Goal: Information Seeking & Learning: Learn about a topic

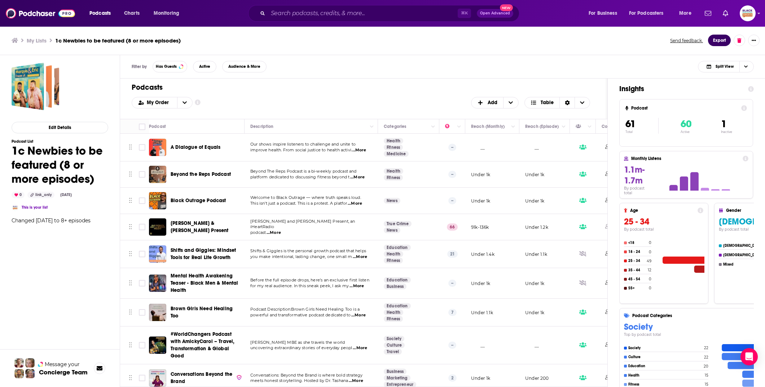
click at [714, 42] on button "Export" at bounding box center [719, 41] width 23 height 12
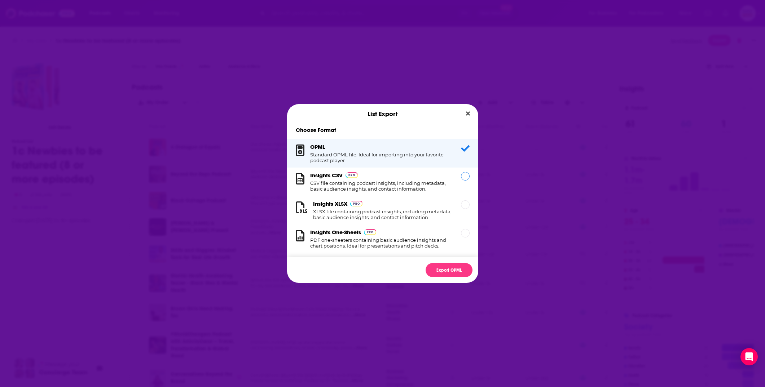
click at [425, 188] on h1 "CSV file containing podcast insights, including metadata, basic audience insigh…" at bounding box center [381, 186] width 142 height 12
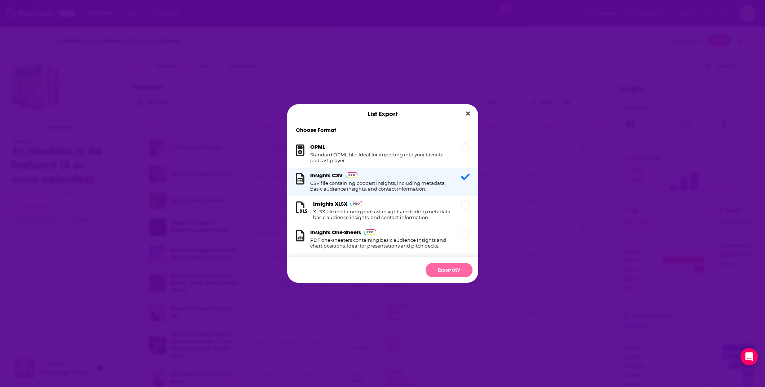
click at [445, 269] on button "Export CSV" at bounding box center [449, 270] width 47 height 14
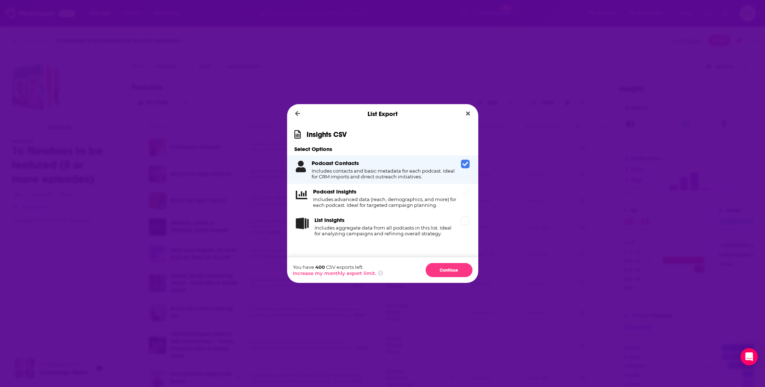
click at [367, 198] on h4 "Includes advanced data (reach, demographics, and more) for each podcast. Ideal …" at bounding box center [385, 203] width 145 height 12
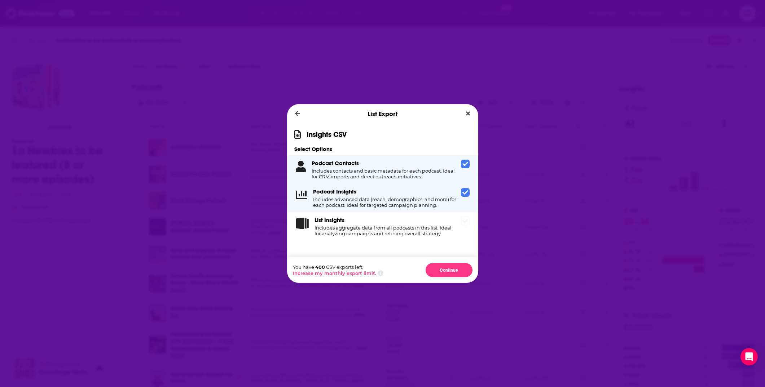
click at [364, 233] on h4 "Includes aggregate data from all podcasts in this list. Ideal for analyzing cam…" at bounding box center [386, 231] width 144 height 12
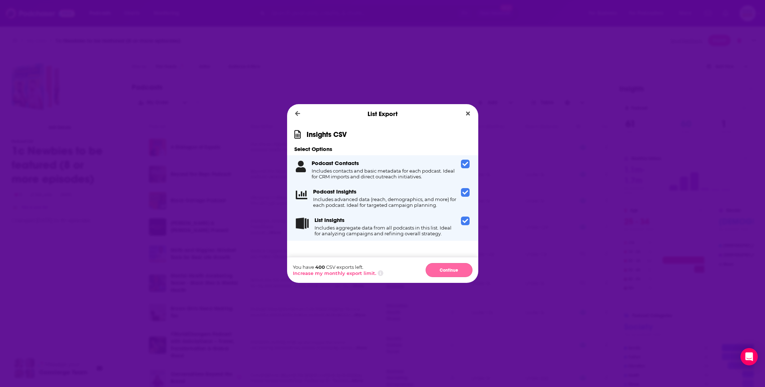
click at [451, 269] on button "Continue" at bounding box center [449, 270] width 47 height 14
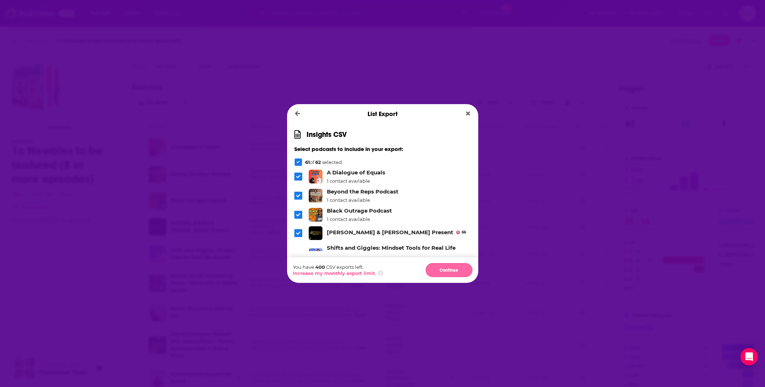
click at [464, 269] on button "Continue" at bounding box center [449, 270] width 47 height 14
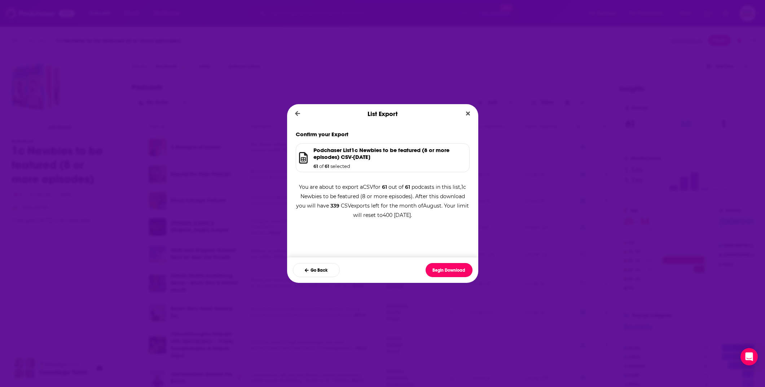
drag, startPoint x: 451, startPoint y: 271, endPoint x: 431, endPoint y: 246, distance: 31.8
click at [450, 271] on button "Begin Download" at bounding box center [449, 270] width 47 height 14
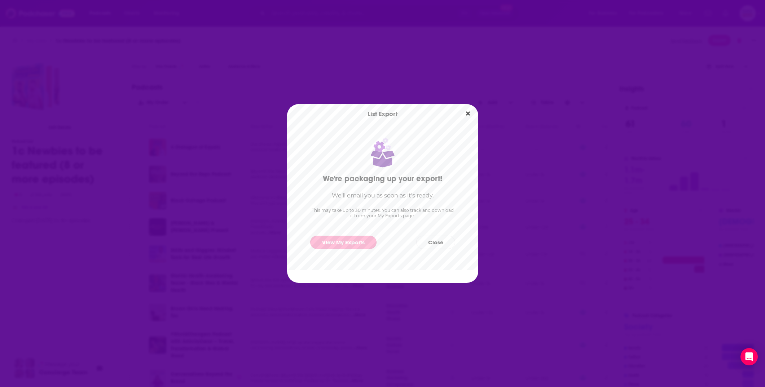
click at [363, 239] on link "View My Exports" at bounding box center [343, 242] width 66 height 13
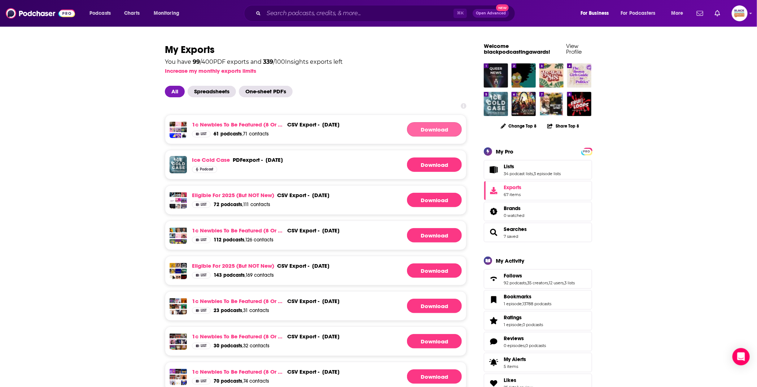
click at [424, 130] on link "Download" at bounding box center [434, 129] width 55 height 14
click at [252, 122] on link "1c Newbies to be featured (8 or more episodes)" at bounding box center [238, 124] width 92 height 7
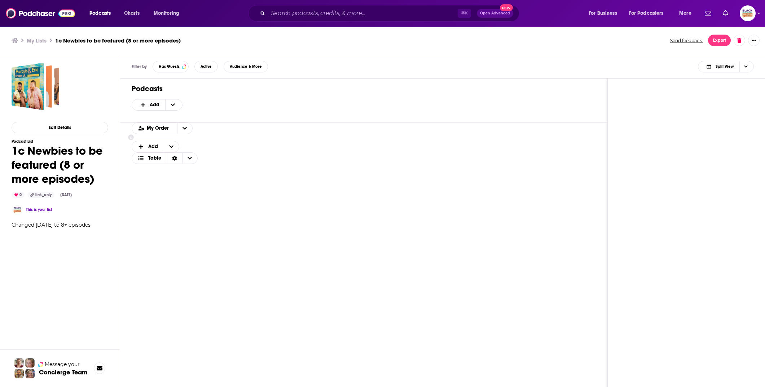
click at [42, 40] on h3 "My Lists" at bounding box center [37, 40] width 20 height 7
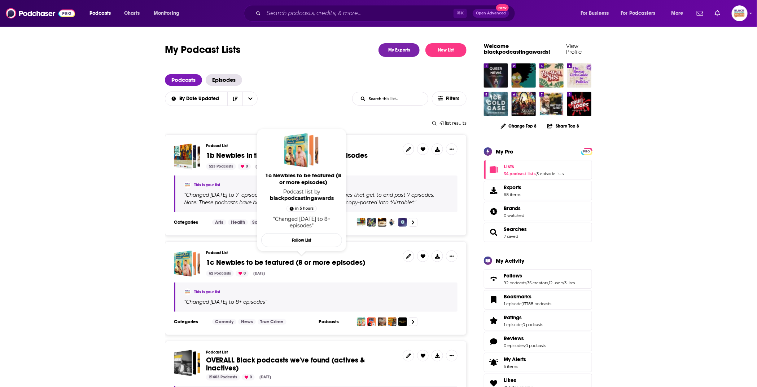
click at [226, 261] on span "1c Newbies to be featured (8 or more episodes)" at bounding box center [285, 262] width 159 height 9
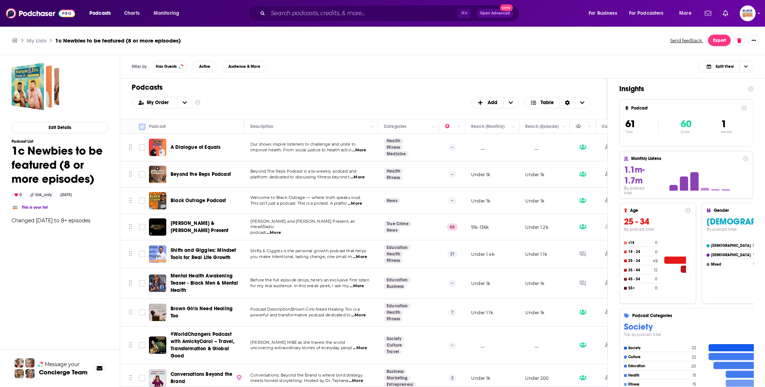
click at [141, 126] on input "Toggle select all" at bounding box center [142, 127] width 6 height 6
checkbox input "true"
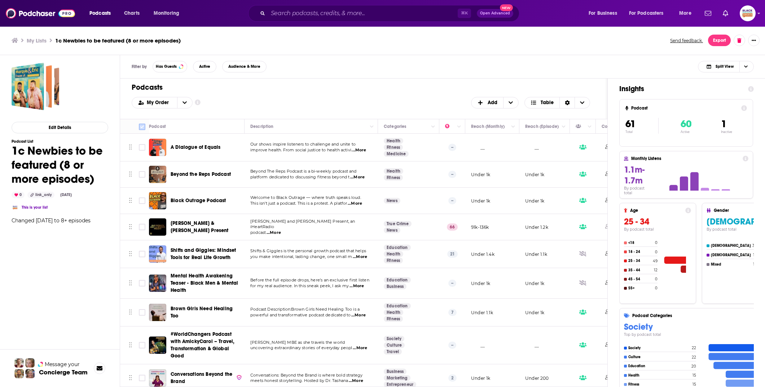
checkbox input "true"
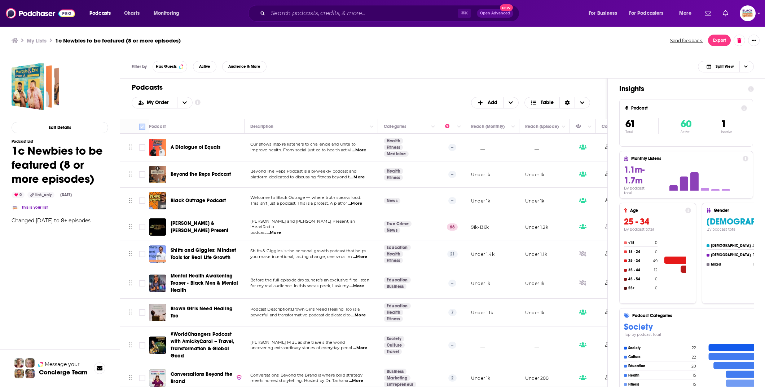
checkbox input "true"
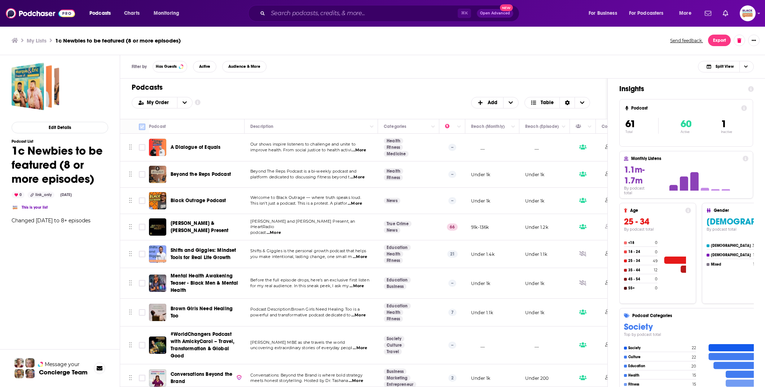
checkbox input "true"
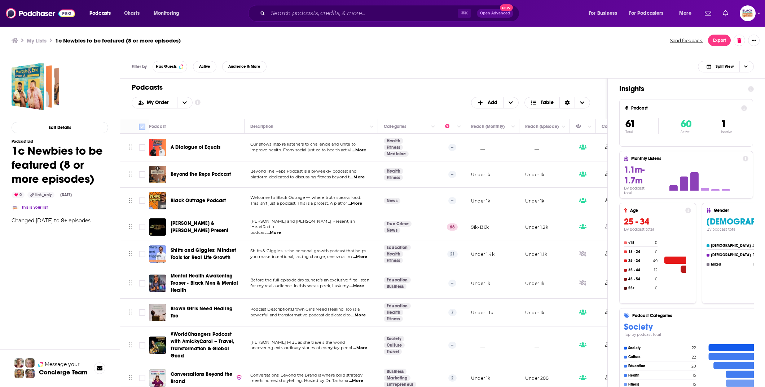
checkbox input "true"
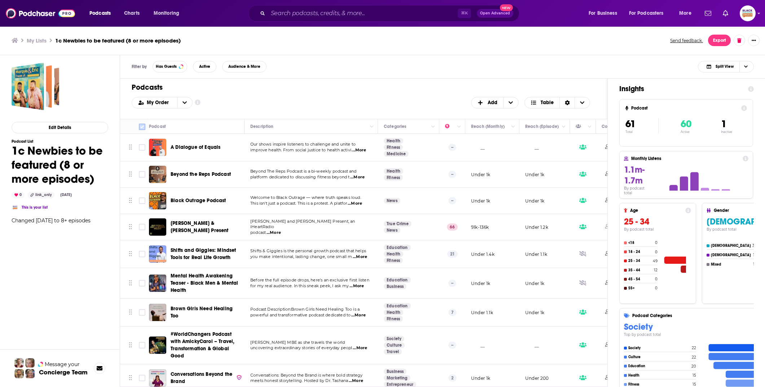
checkbox input "true"
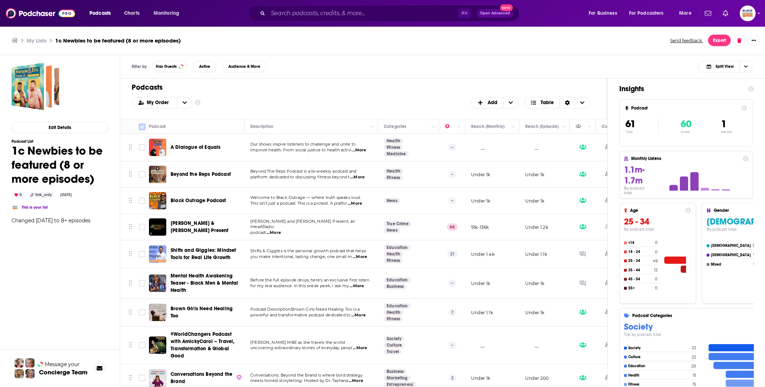
checkbox input "true"
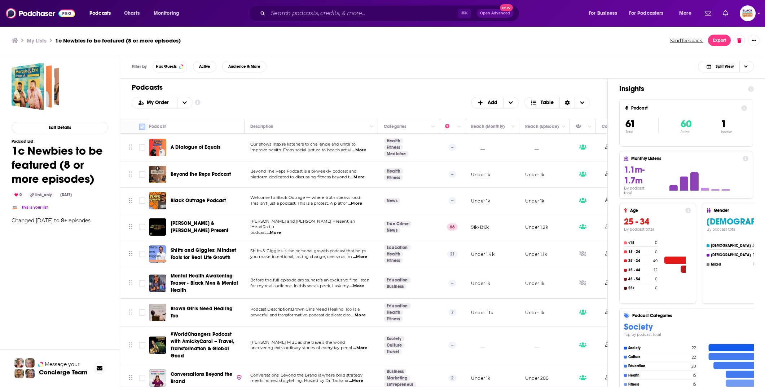
checkbox input "true"
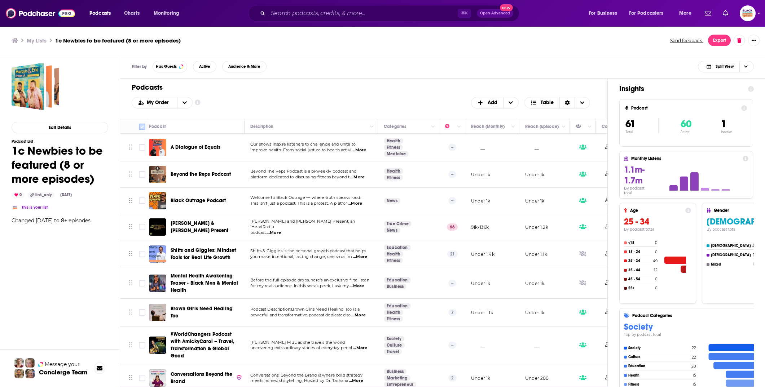
checkbox input "true"
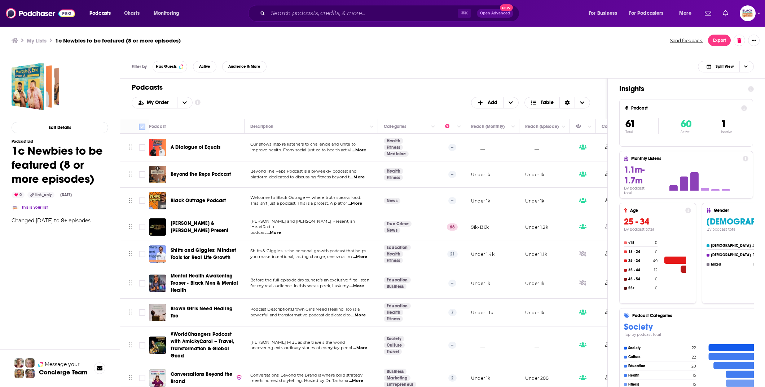
checkbox input "true"
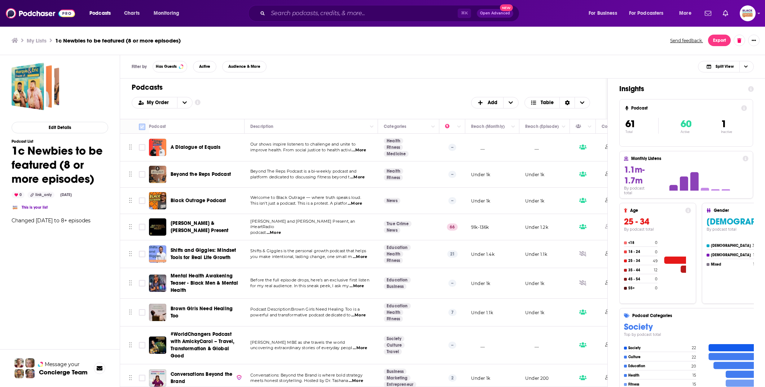
checkbox input "true"
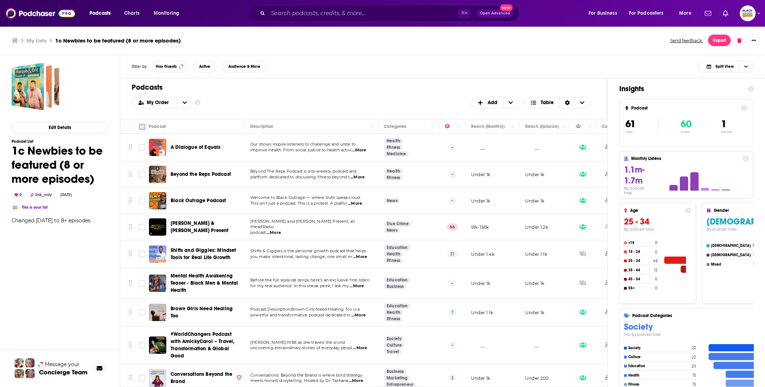
checkbox input "true"
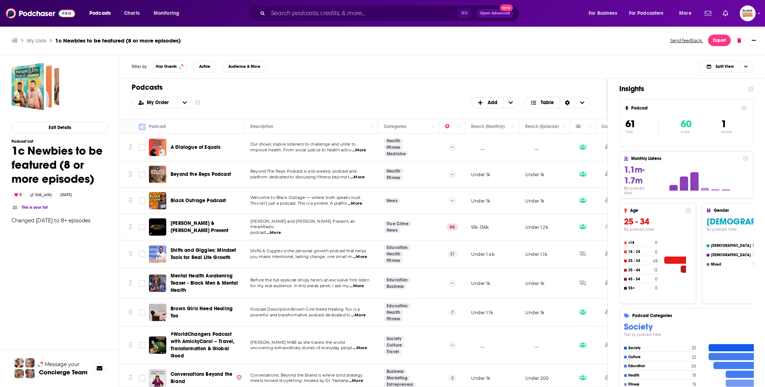
checkbox input "true"
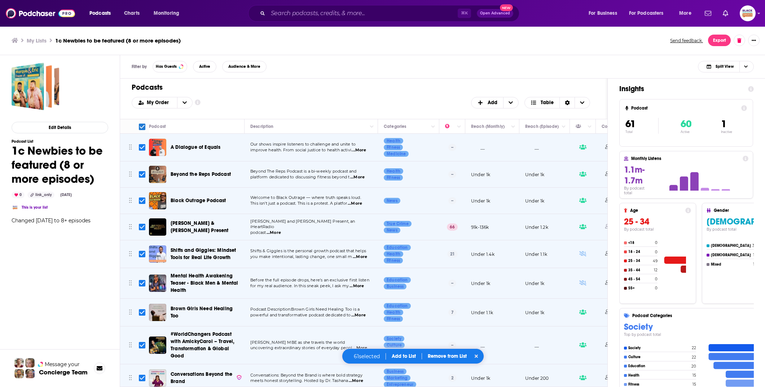
click at [406, 355] on button "Add to List" at bounding box center [404, 356] width 36 height 6
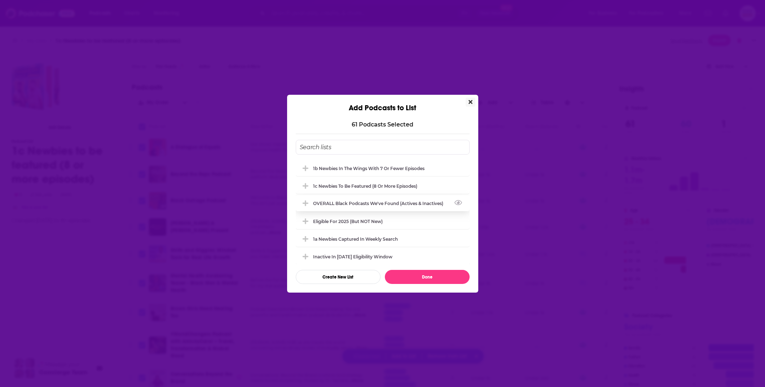
click at [365, 199] on div "OVERALL Black podcasts we've found (actives & inactives)" at bounding box center [383, 203] width 174 height 16
click at [444, 277] on button "Done" at bounding box center [427, 277] width 85 height 14
checkbox input "false"
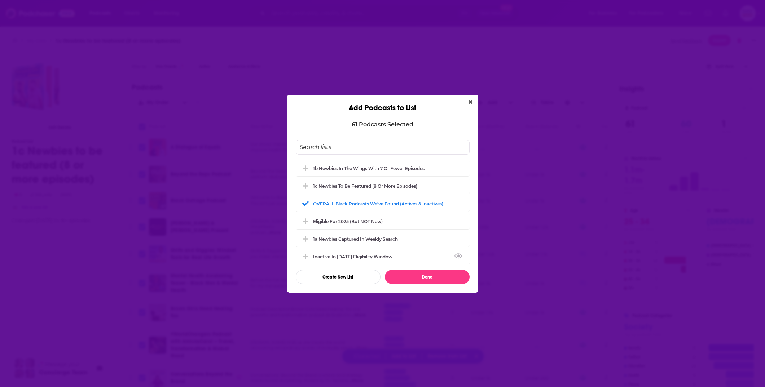
checkbox input "false"
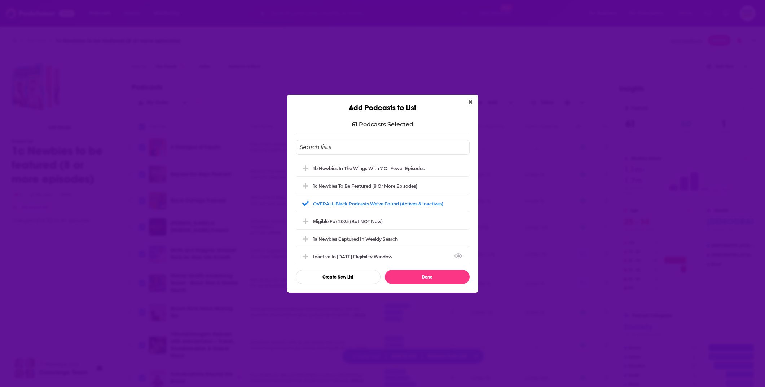
checkbox input "false"
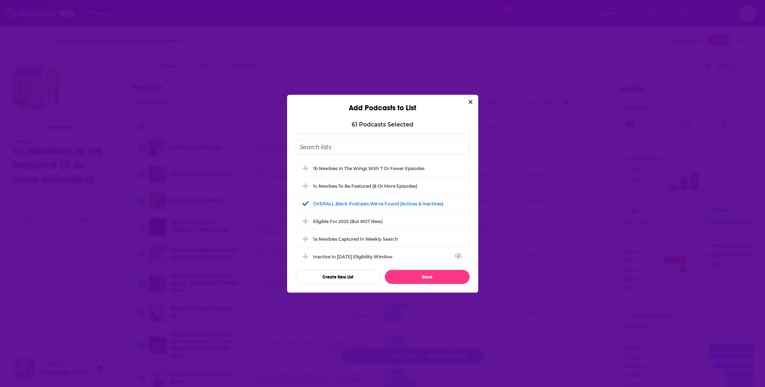
checkbox input "false"
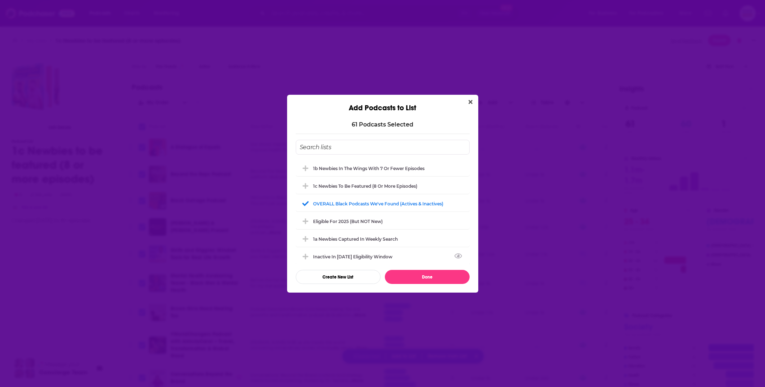
checkbox input "false"
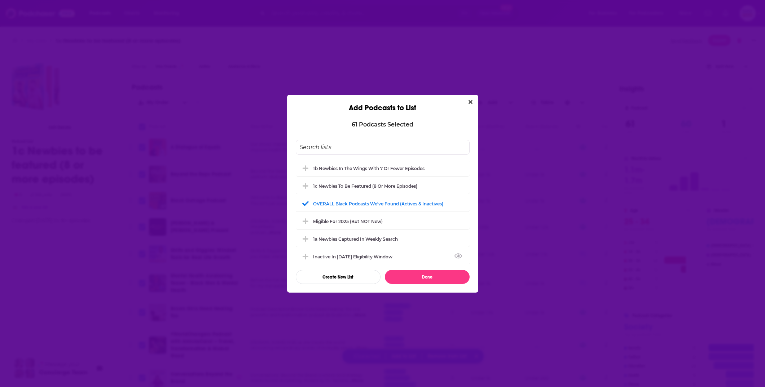
checkbox input "false"
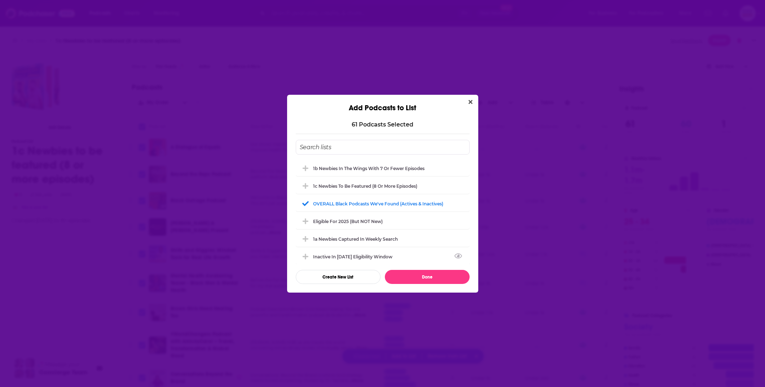
checkbox input "false"
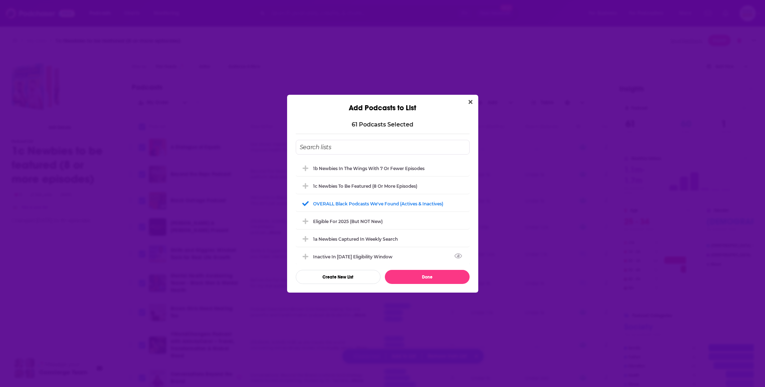
checkbox input "false"
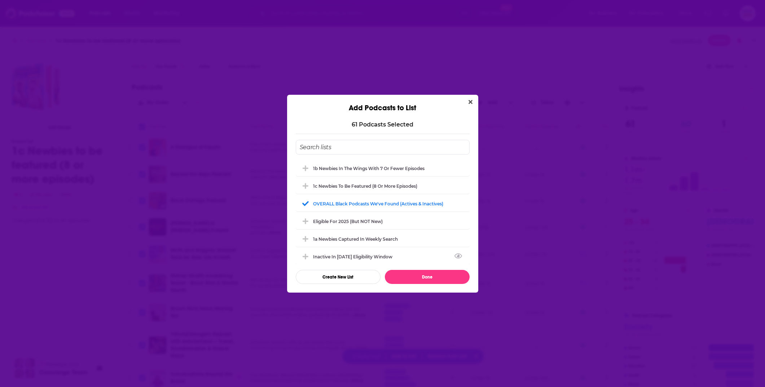
checkbox input "false"
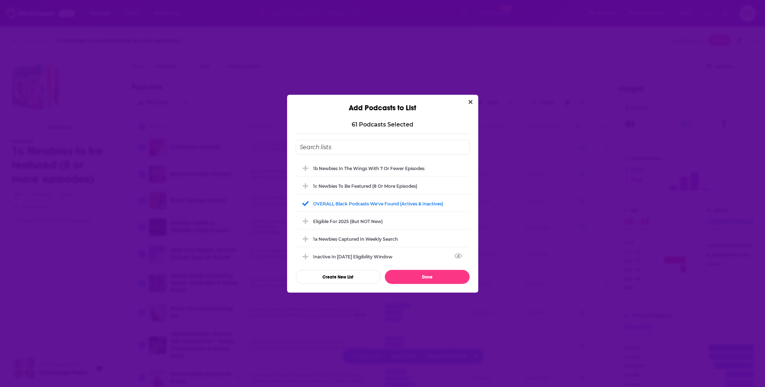
checkbox input "false"
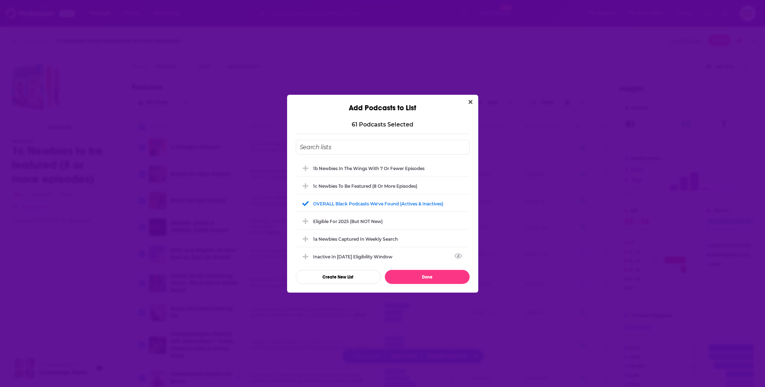
checkbox input "false"
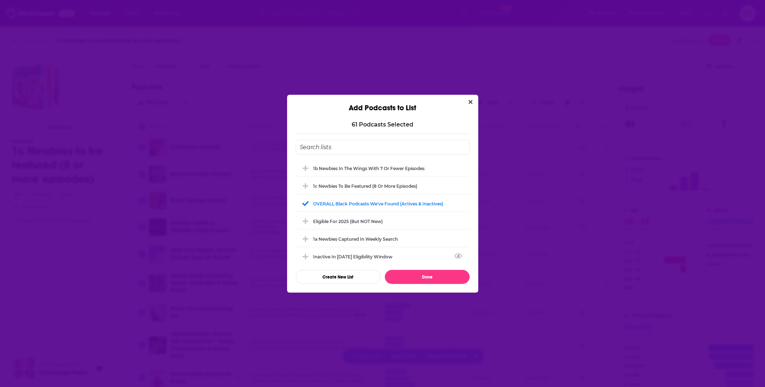
checkbox input "false"
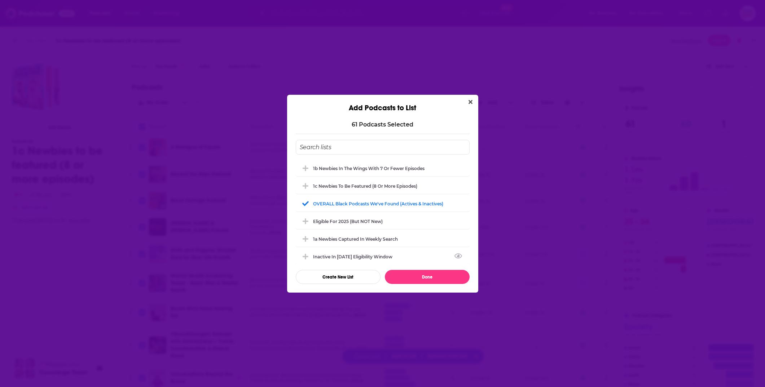
checkbox input "false"
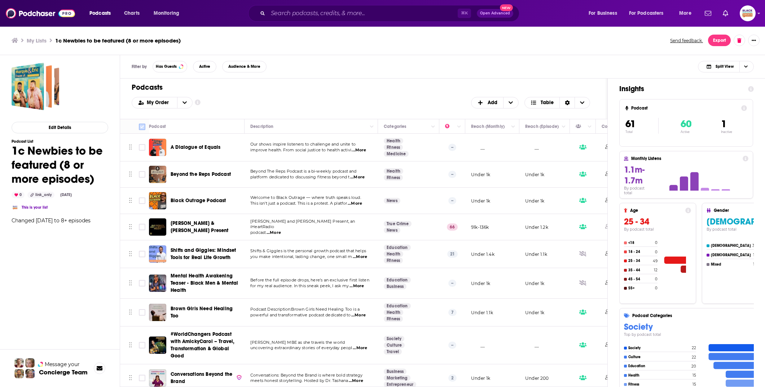
click at [142, 124] on input "Toggle select all" at bounding box center [142, 127] width 6 height 6
checkbox input "true"
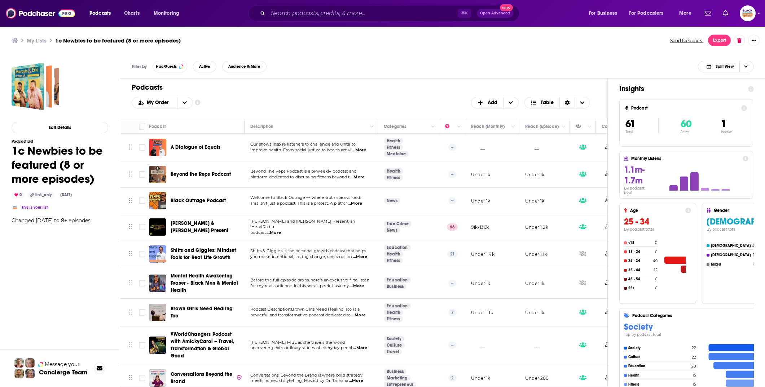
checkbox input "true"
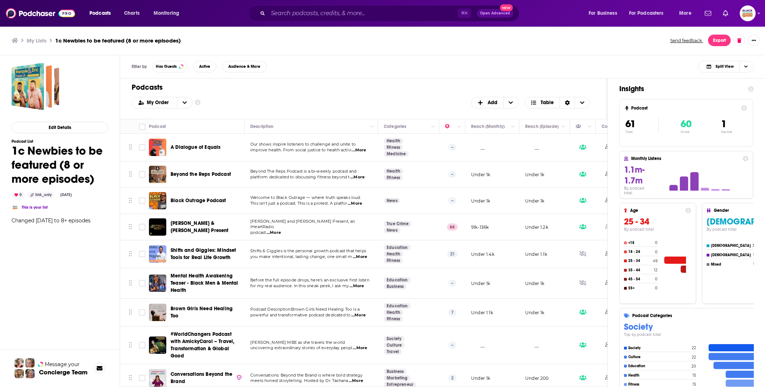
checkbox input "true"
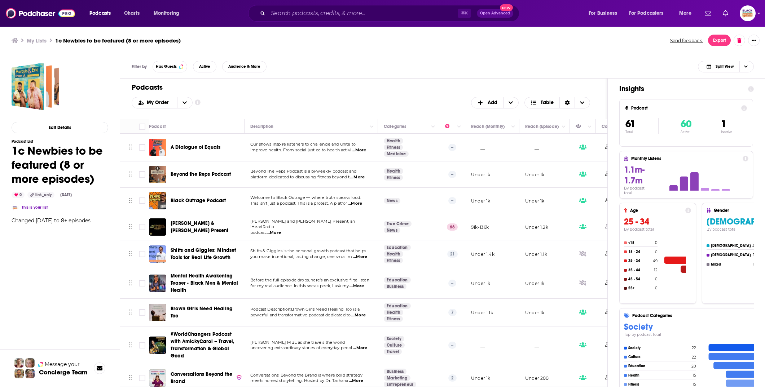
checkbox input "true"
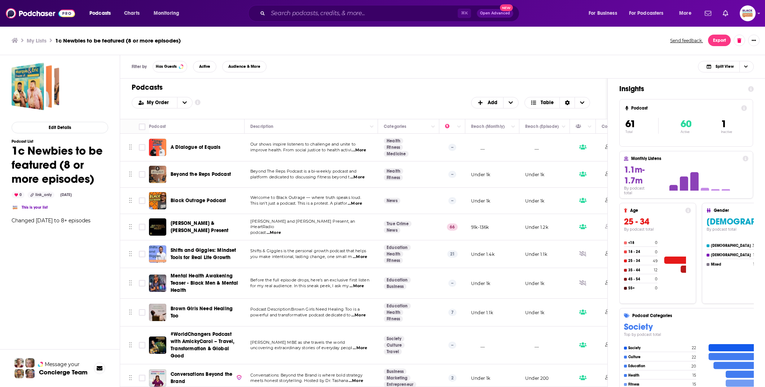
checkbox input "true"
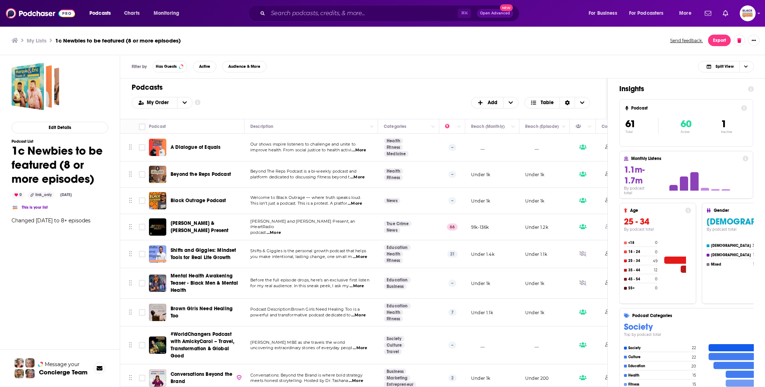
checkbox input "true"
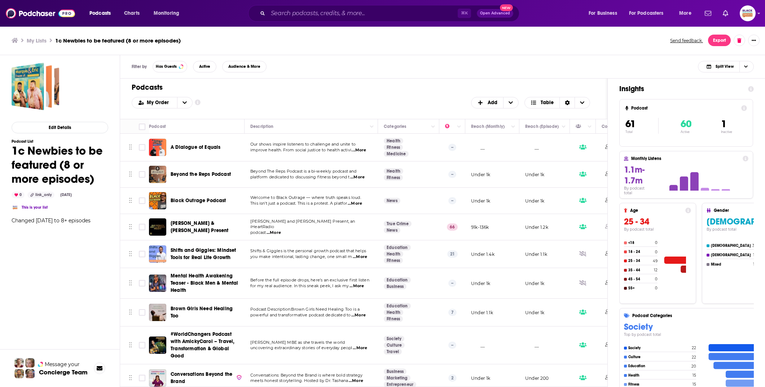
checkbox input "true"
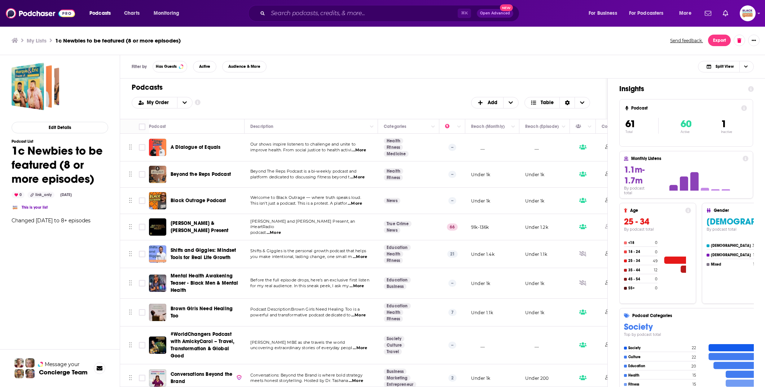
checkbox input "true"
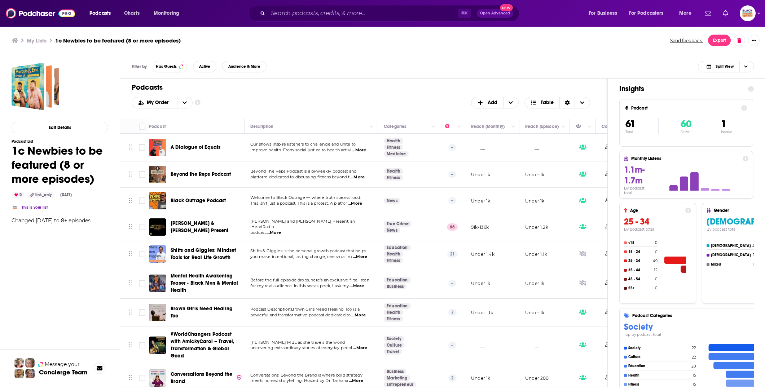
checkbox input "true"
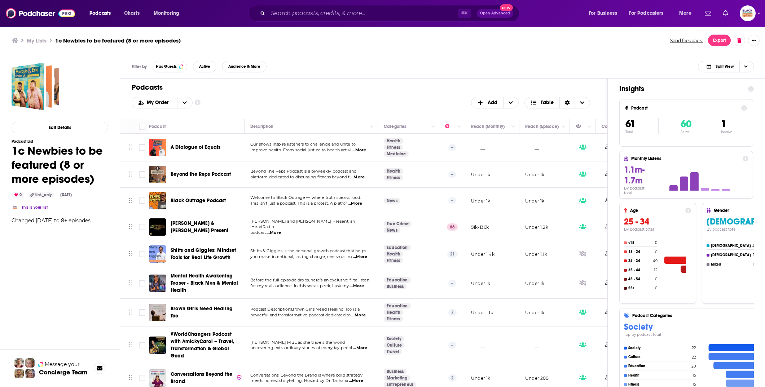
checkbox input "true"
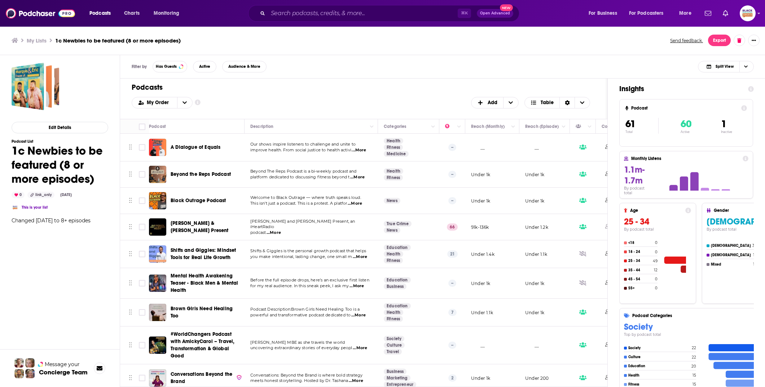
checkbox input "true"
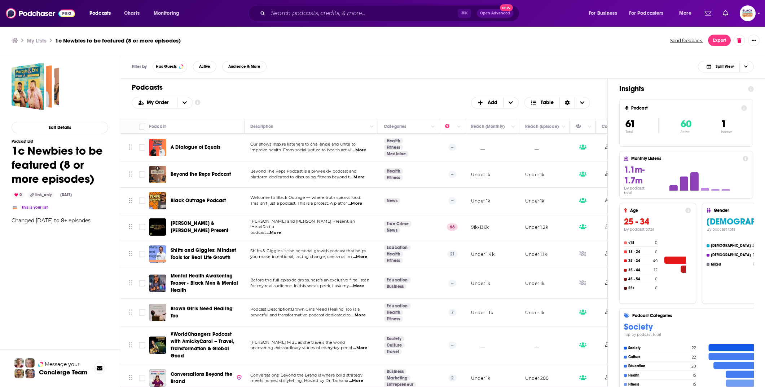
checkbox input "true"
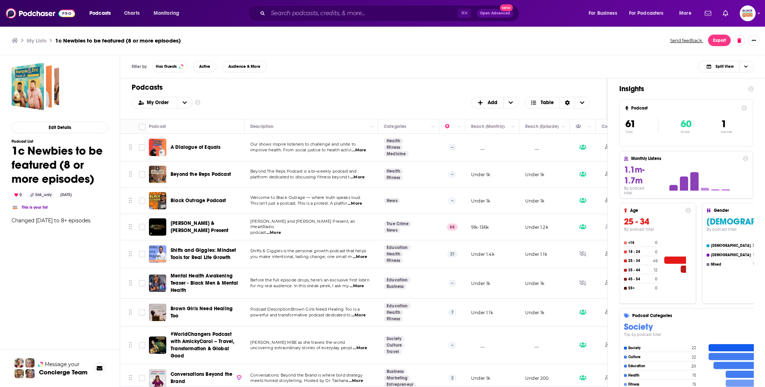
checkbox input "true"
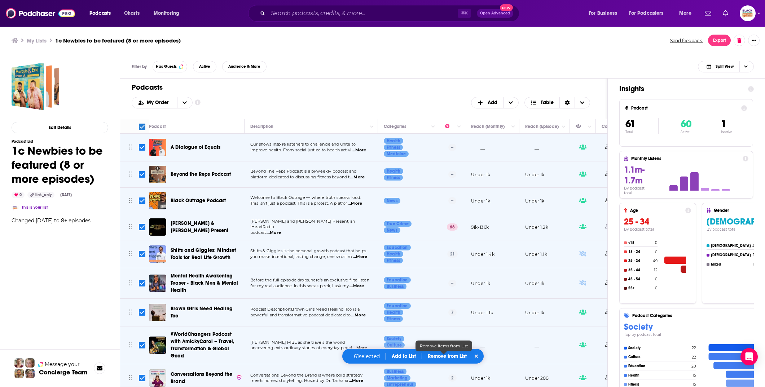
click at [458, 357] on p "Remove from List" at bounding box center [447, 356] width 39 height 6
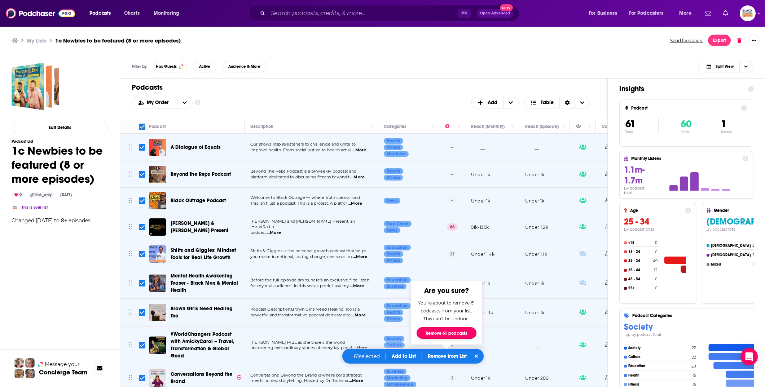
click at [448, 334] on button "Remove 61 podcasts" at bounding box center [447, 333] width 60 height 12
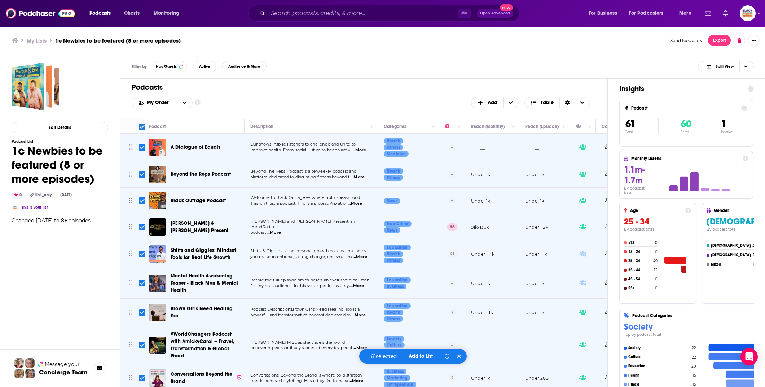
checkbox input "false"
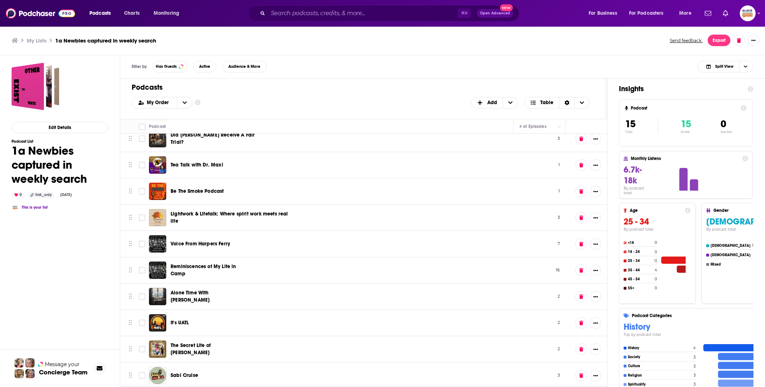
scroll to position [140, 0]
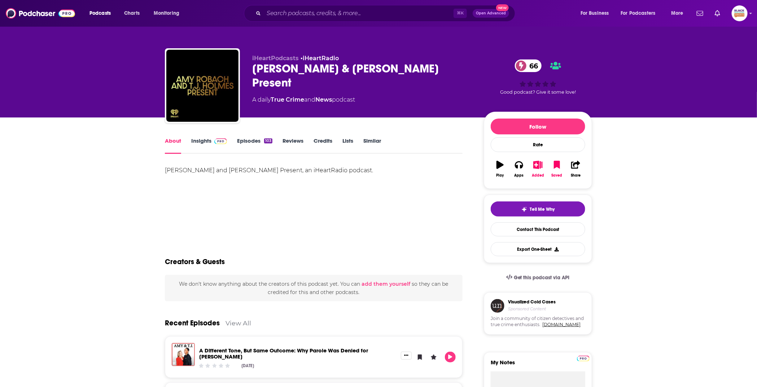
click at [219, 141] on img at bounding box center [220, 141] width 13 height 6
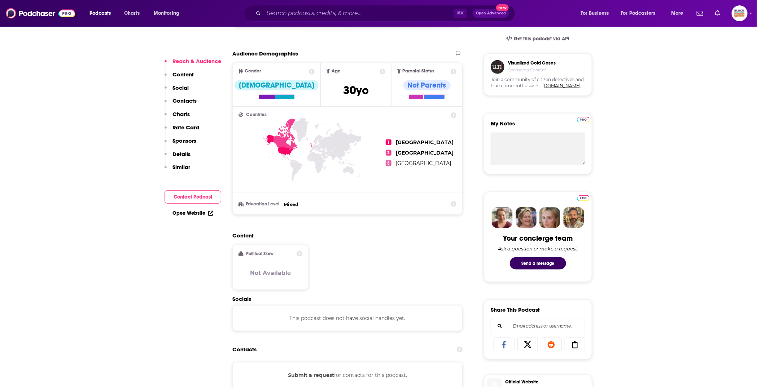
scroll to position [387, 0]
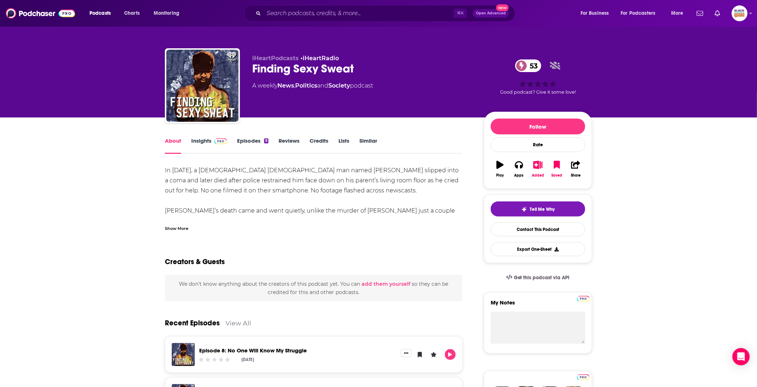
click at [175, 225] on div "Show More" at bounding box center [176, 228] width 23 height 7
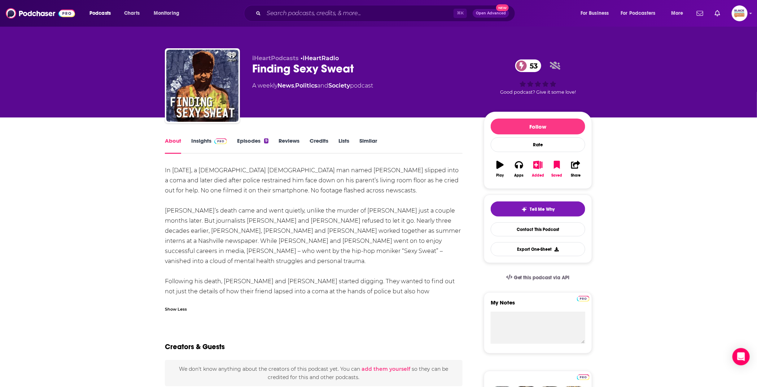
click at [208, 140] on link "Insights" at bounding box center [209, 145] width 36 height 17
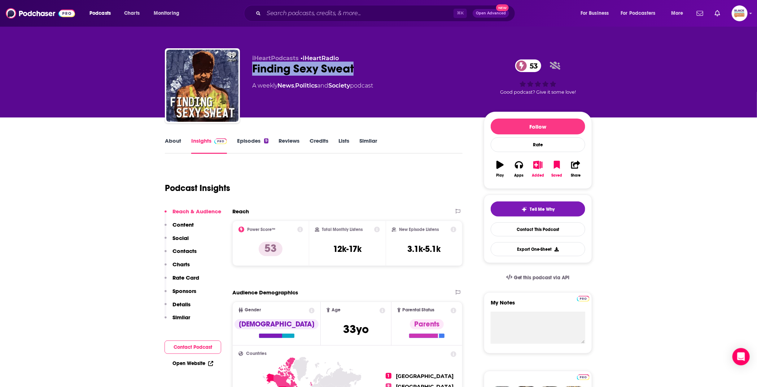
drag, startPoint x: 373, startPoint y: 71, endPoint x: 242, endPoint y: 71, distance: 130.9
click at [242, 71] on div "iHeartPodcasts • iHeartRadio Finding Sexy Sweat 53 A weekly News , Politics and…" at bounding box center [378, 87] width 427 height 78
drag, startPoint x: 246, startPoint y: 70, endPoint x: 358, endPoint y: 74, distance: 111.9
click at [358, 74] on div "iHeartPodcasts • iHeartRadio Finding Sexy Sweat 53 A weekly News , Politics and…" at bounding box center [378, 87] width 427 height 78
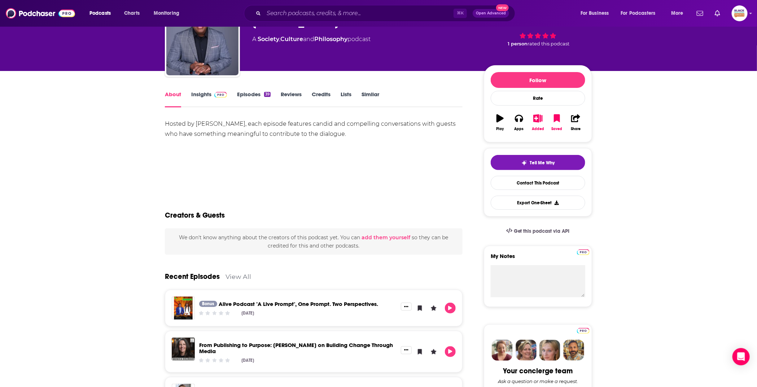
scroll to position [47, 0]
click at [213, 99] on link "Insights" at bounding box center [209, 99] width 36 height 17
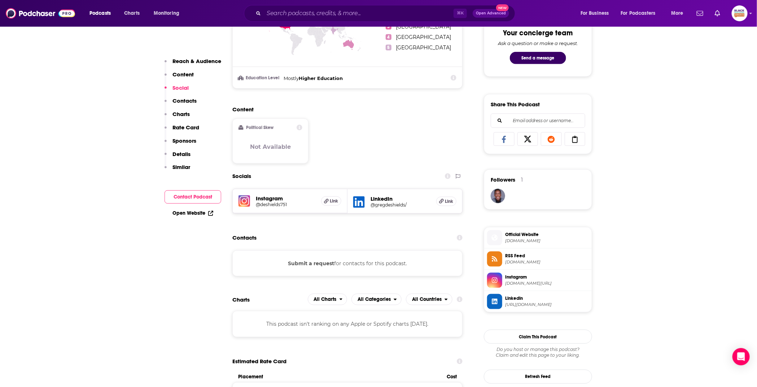
scroll to position [437, 0]
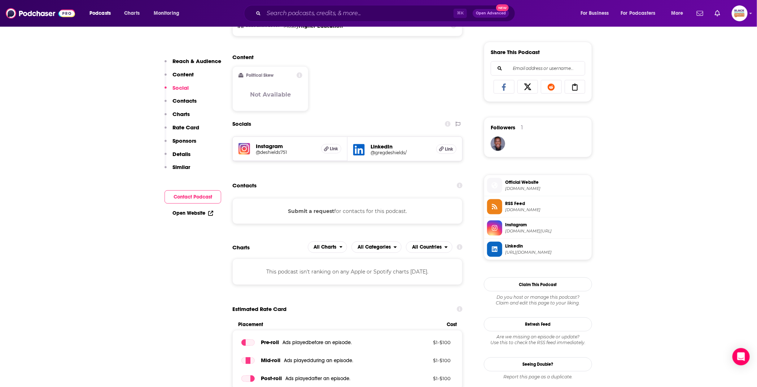
click at [304, 150] on h5 "@deshields751" at bounding box center [286, 152] width 60 height 5
drag, startPoint x: 516, startPoint y: 183, endPoint x: 427, endPoint y: 5, distance: 199.8
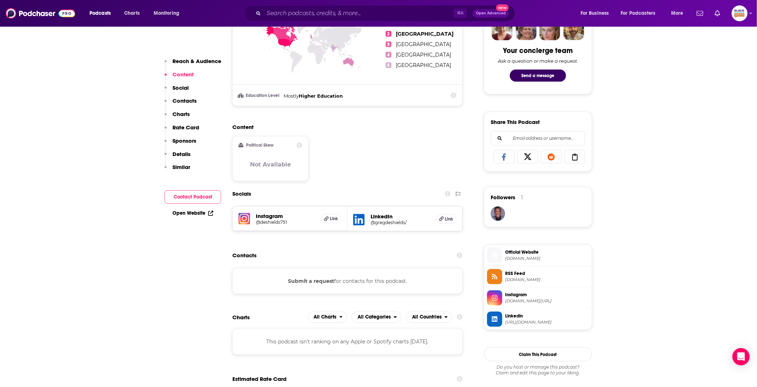
scroll to position [384, 0]
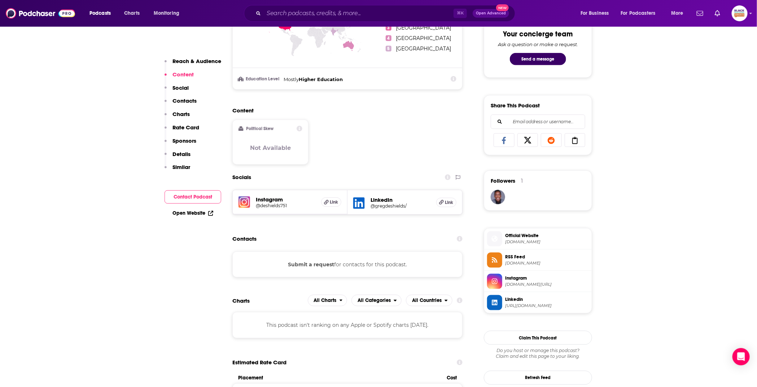
click at [521, 235] on span "Official Website" at bounding box center [547, 236] width 84 height 6
click at [514, 261] on span "media.rss.com" at bounding box center [547, 263] width 84 height 5
click at [519, 275] on span "Instagram" at bounding box center [547, 278] width 84 height 6
click at [520, 298] on span "Linkedin" at bounding box center [547, 299] width 84 height 6
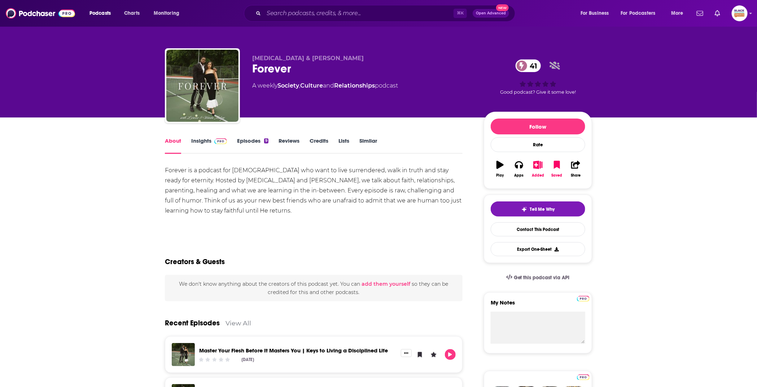
click at [203, 142] on link "Insights" at bounding box center [209, 145] width 36 height 17
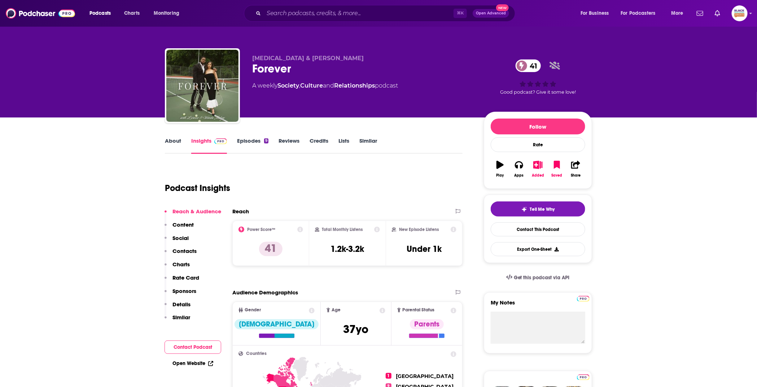
click at [171, 143] on link "About" at bounding box center [173, 145] width 16 height 17
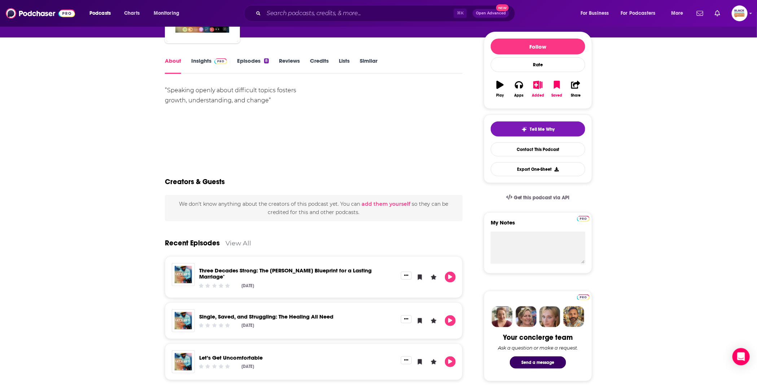
scroll to position [17, 0]
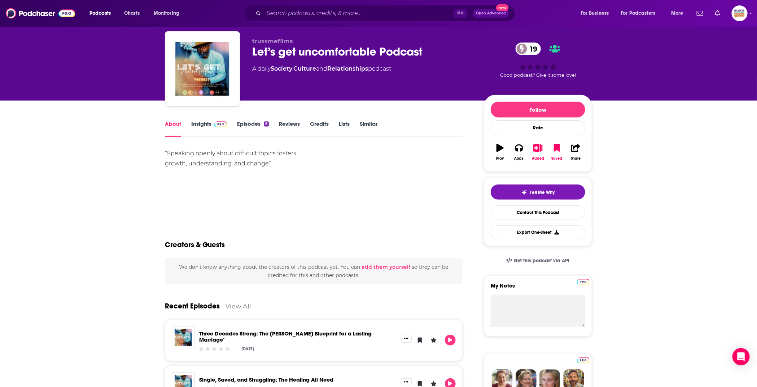
click at [202, 122] on link "Insights" at bounding box center [209, 128] width 36 height 17
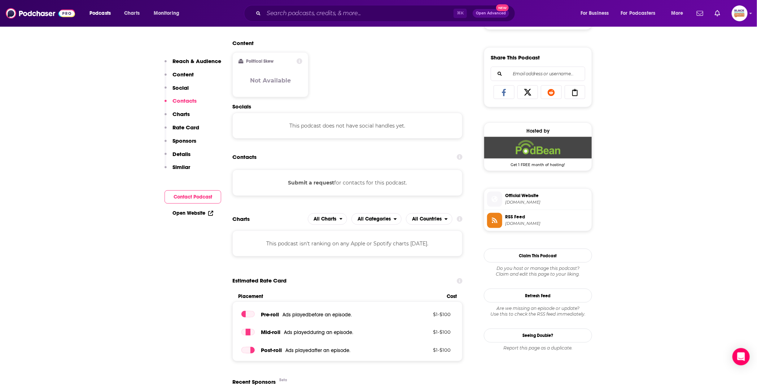
scroll to position [476, 0]
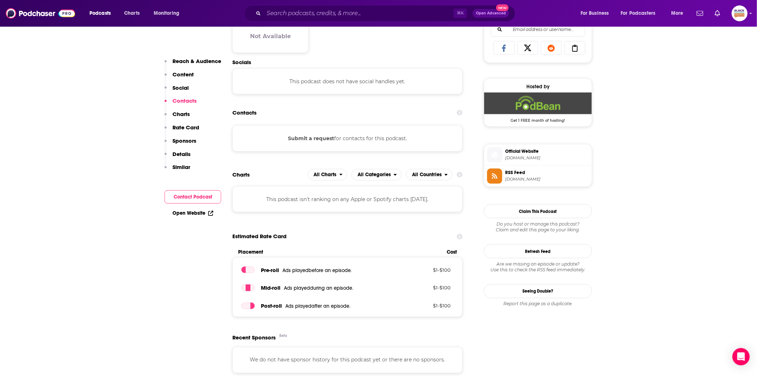
click at [519, 155] on span "trussmefilms.podbean.com" at bounding box center [547, 157] width 84 height 5
click at [517, 173] on span "RSS Feed" at bounding box center [547, 173] width 84 height 6
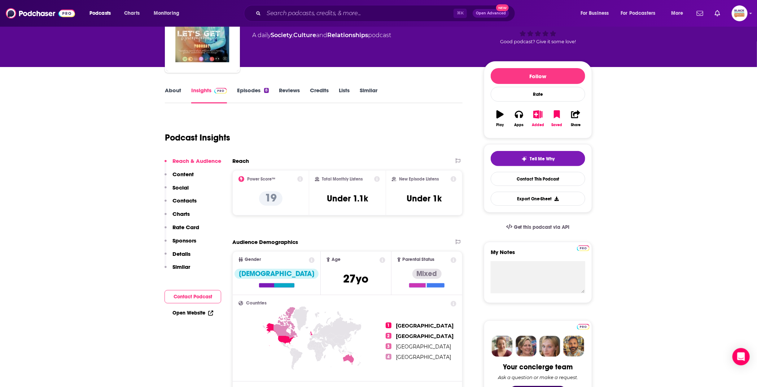
scroll to position [0, 0]
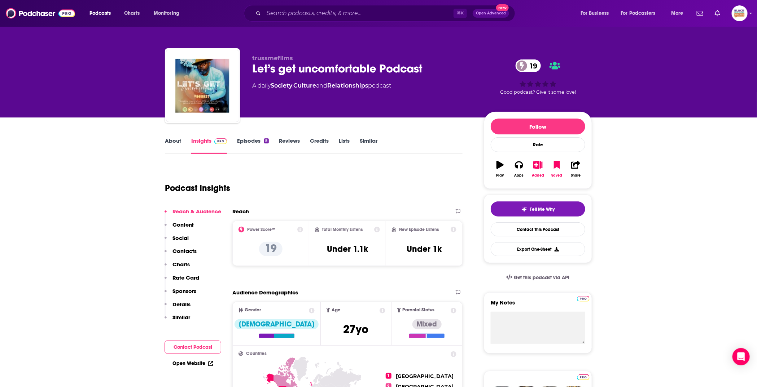
click at [254, 141] on link "Episodes 8" at bounding box center [253, 145] width 32 height 17
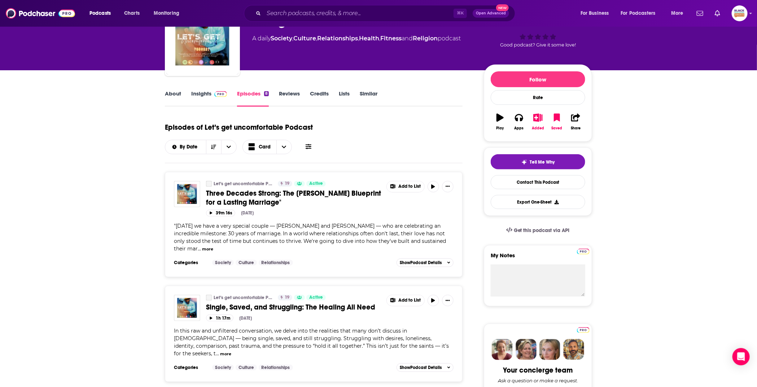
scroll to position [76, 0]
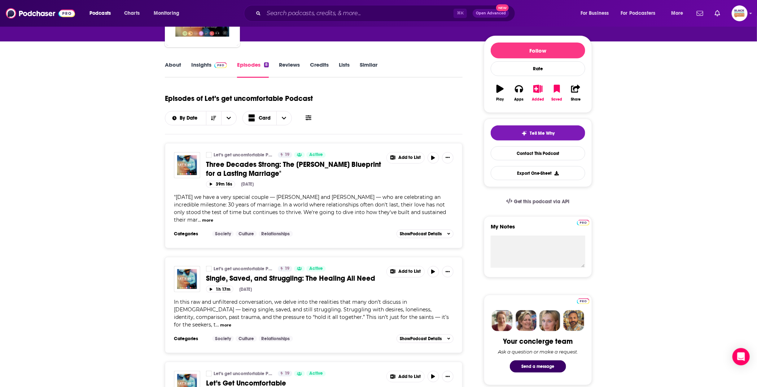
click at [202, 217] on button "more" at bounding box center [207, 220] width 11 height 6
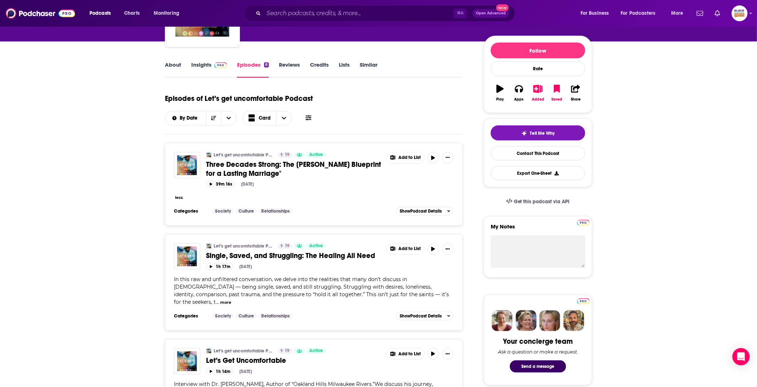
click at [311, 160] on span "Three Decades Strong: The Knox Blueprint for a Lasting Marriage"" at bounding box center [293, 169] width 175 height 18
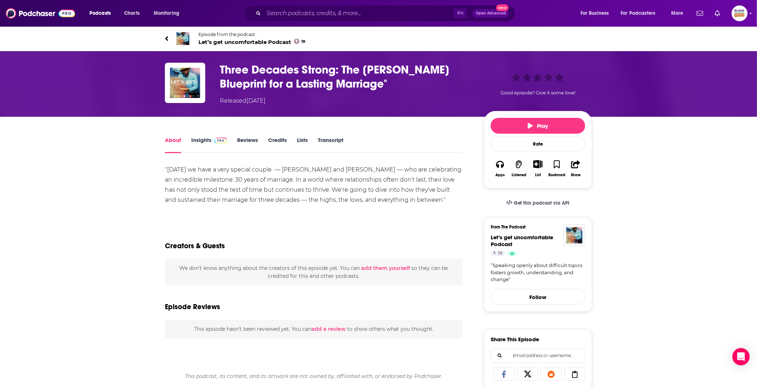
click at [216, 42] on span "Let’s get uncomfortable Podcast 19" at bounding box center [251, 42] width 107 height 7
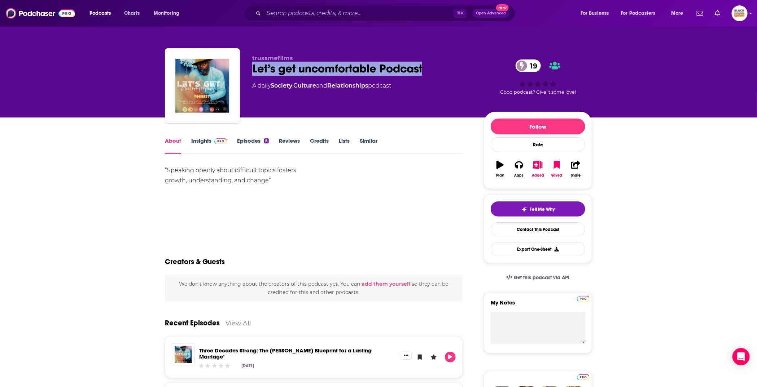
drag, startPoint x: 252, startPoint y: 72, endPoint x: 435, endPoint y: 72, distance: 182.5
click at [435, 72] on div "Let’s get uncomfortable Podcast 19" at bounding box center [362, 69] width 220 height 14
copy h1 "Let’s get uncomfortable Podcast"
click at [308, 55] on p "trussmefilms" at bounding box center [362, 58] width 220 height 7
drag, startPoint x: 286, startPoint y: 61, endPoint x: 250, endPoint y: 61, distance: 35.3
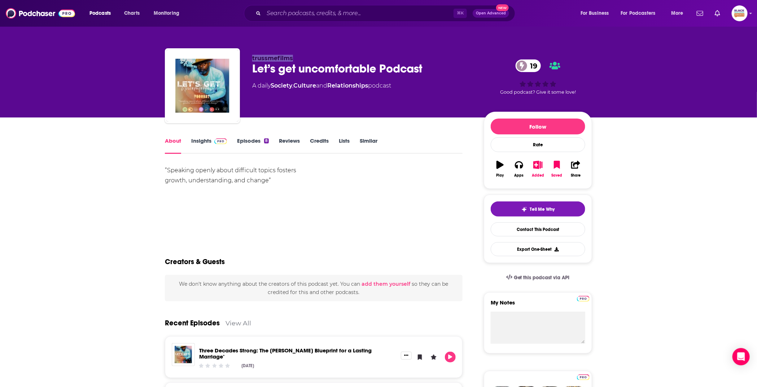
click at [250, 61] on div "trussmefilms Let’s get uncomfortable Podcast 19 A daily Society , Culture and R…" at bounding box center [378, 87] width 427 height 78
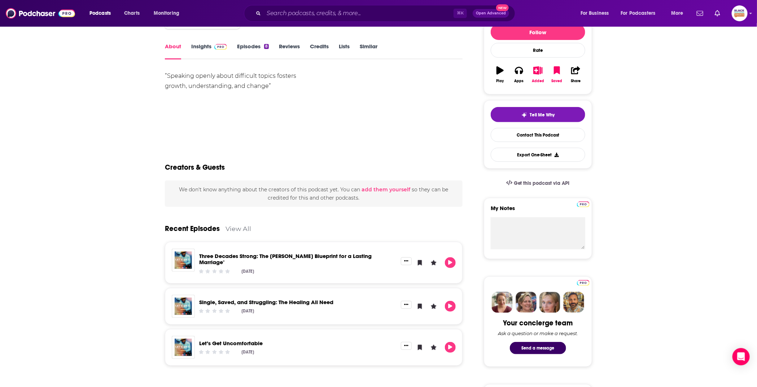
scroll to position [53, 0]
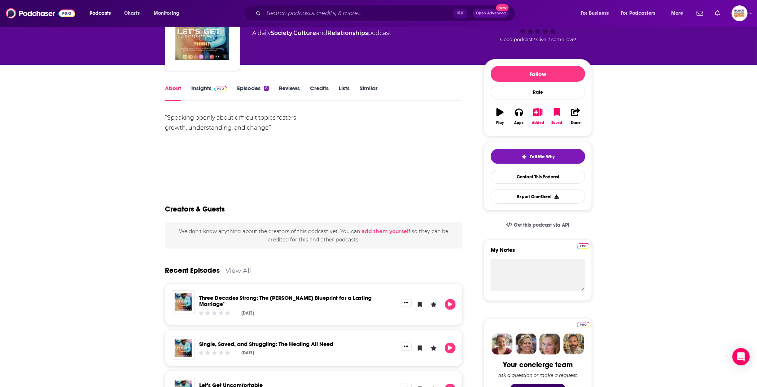
click at [205, 92] on link "Insights" at bounding box center [209, 93] width 36 height 17
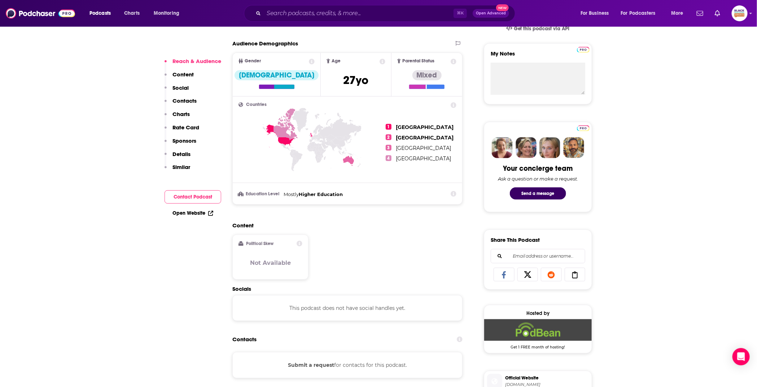
scroll to position [335, 0]
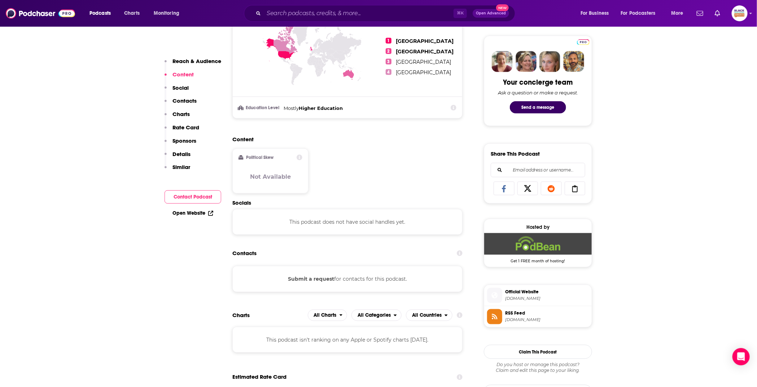
click at [314, 277] on button "Submit a request" at bounding box center [311, 279] width 46 height 8
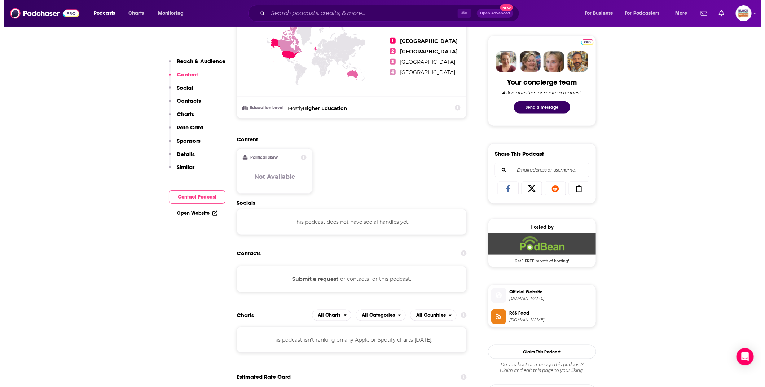
scroll to position [0, 0]
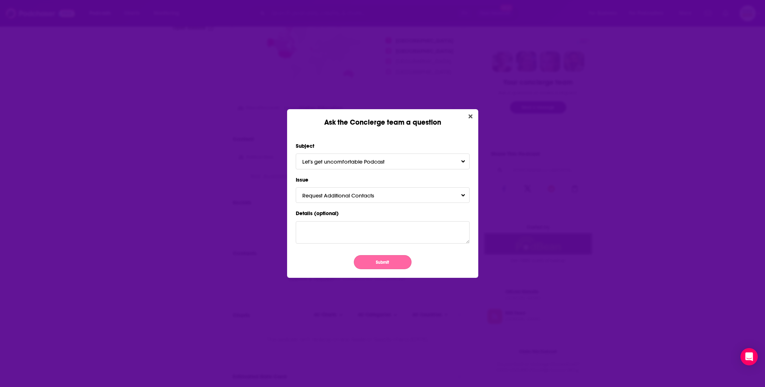
click at [373, 261] on button "Submit" at bounding box center [383, 262] width 58 height 14
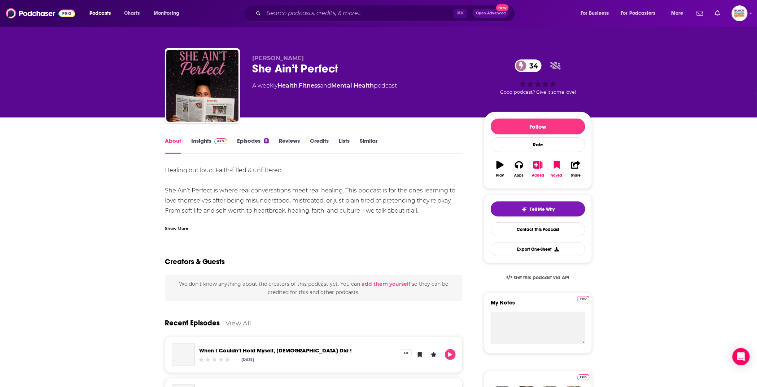
click at [174, 228] on div "Show More" at bounding box center [176, 228] width 23 height 7
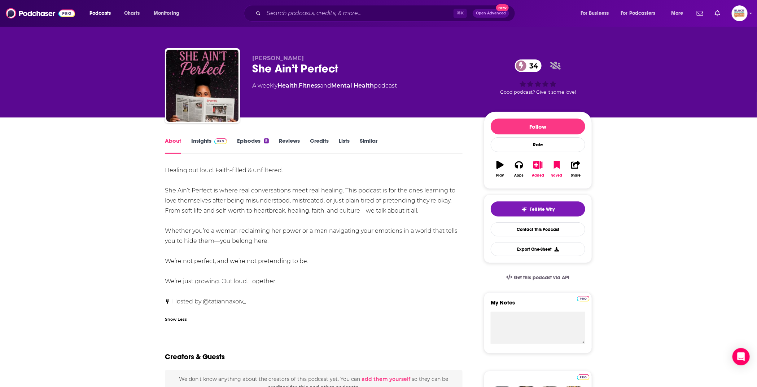
click at [215, 148] on link "Insights" at bounding box center [209, 145] width 36 height 17
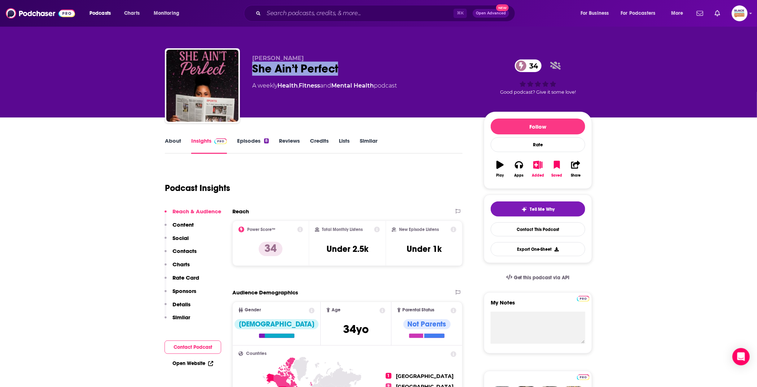
drag, startPoint x: 250, startPoint y: 70, endPoint x: 356, endPoint y: 66, distance: 106.8
click at [346, 70] on div "[PERSON_NAME] She Ain’t Perfect 34 A weekly Health , Fitness and Mental Health …" at bounding box center [378, 87] width 427 height 78
copy h2 "She Ain’t Perfect"
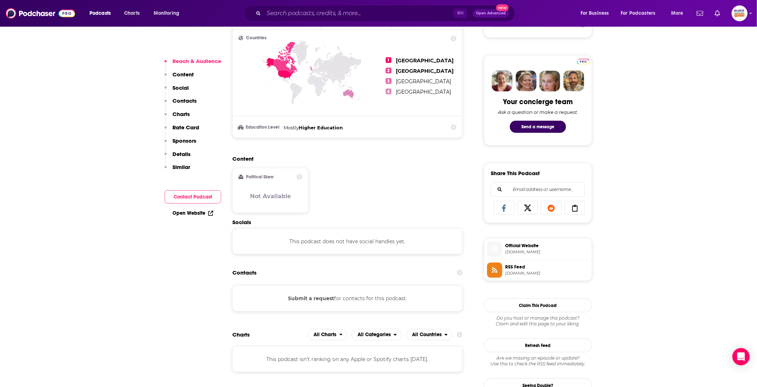
scroll to position [318, 0]
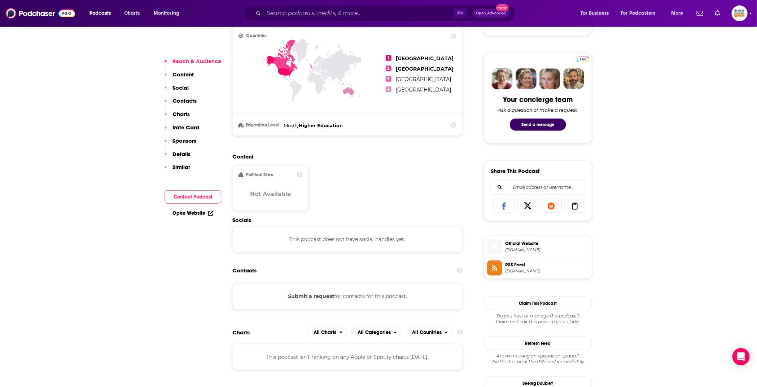
click at [318, 297] on button "Submit a request" at bounding box center [311, 296] width 46 height 8
click at [525, 248] on span "[DOMAIN_NAME]" at bounding box center [547, 249] width 84 height 5
click at [521, 269] on span "[DOMAIN_NAME]" at bounding box center [547, 271] width 84 height 5
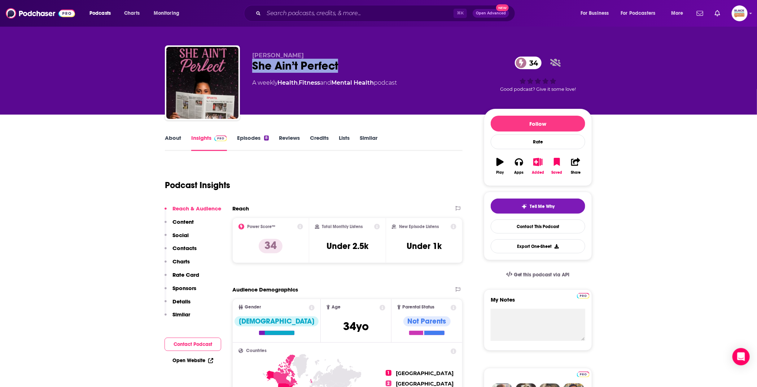
scroll to position [0, 0]
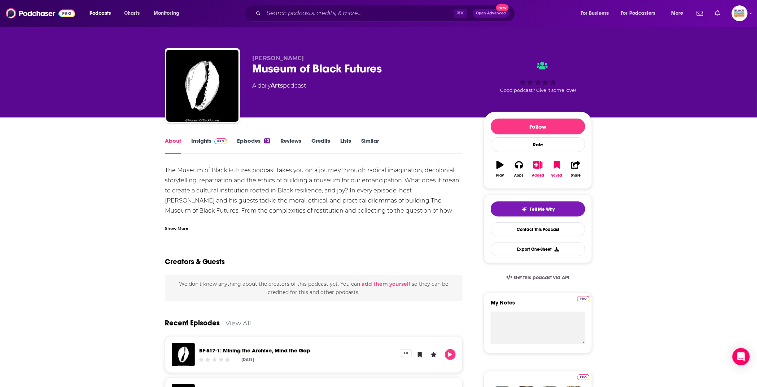
click at [177, 230] on div "Show More" at bounding box center [176, 228] width 23 height 7
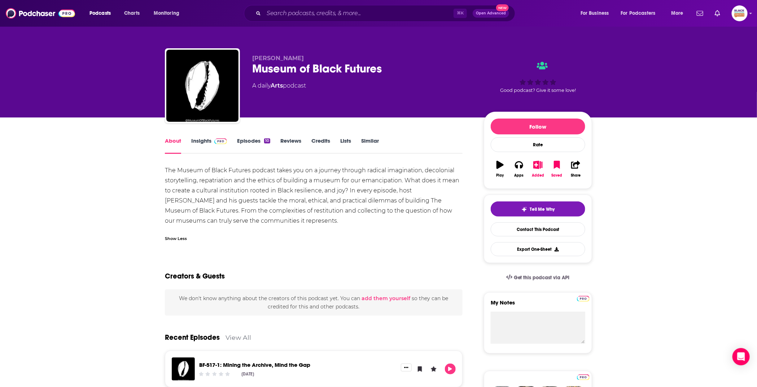
click at [207, 149] on link "Insights" at bounding box center [209, 145] width 36 height 17
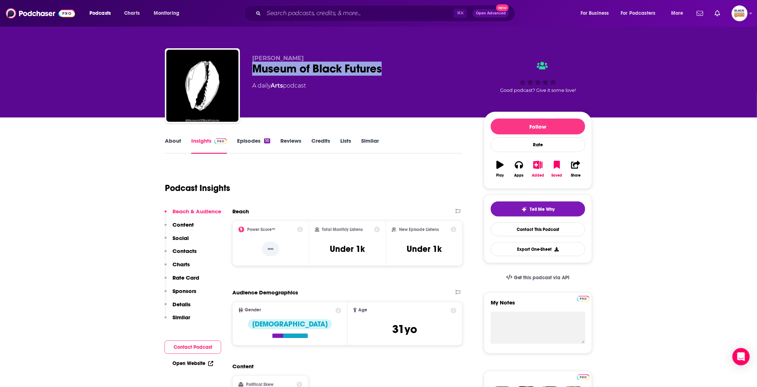
drag, startPoint x: 383, startPoint y: 73, endPoint x: 252, endPoint y: 73, distance: 131.6
click at [252, 73] on div "Museum of Black Futures" at bounding box center [362, 69] width 220 height 14
copy h2 "Museum of Black Futures"
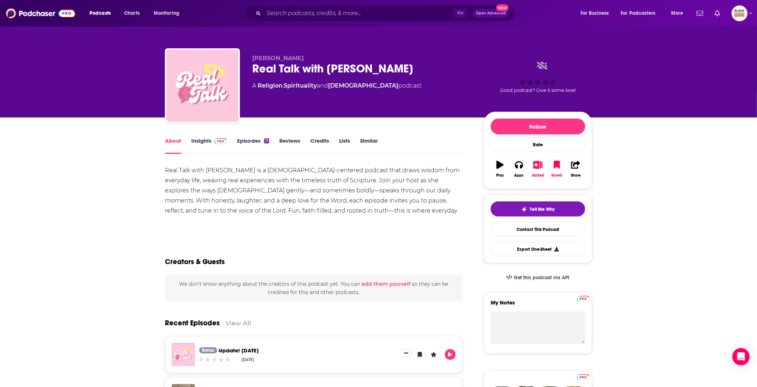
click at [202, 145] on link "Insights" at bounding box center [209, 145] width 36 height 17
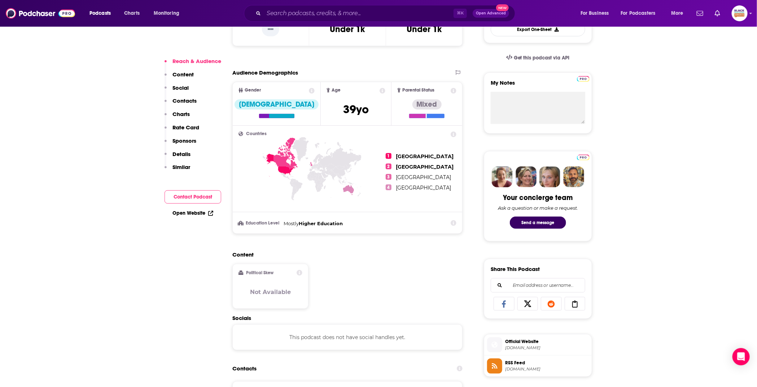
scroll to position [312, 0]
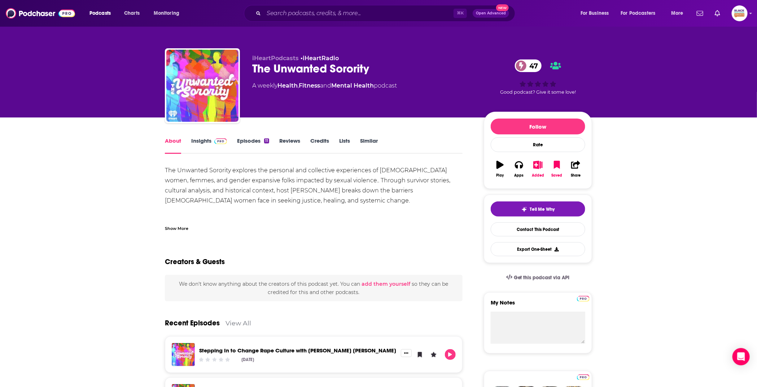
click at [199, 225] on div "Show More" at bounding box center [314, 226] width 298 height 12
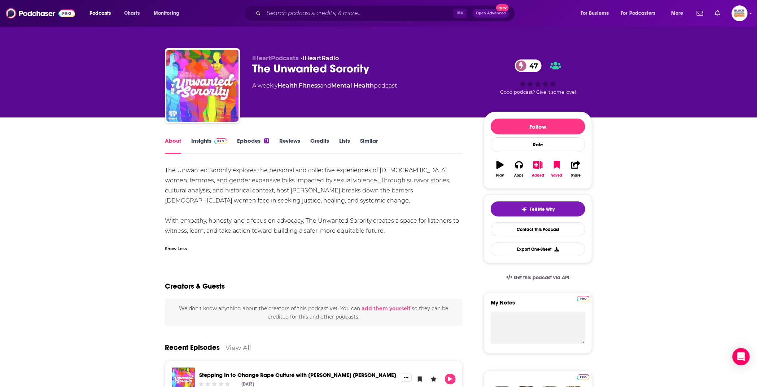
click at [217, 147] on link "Insights" at bounding box center [209, 145] width 36 height 17
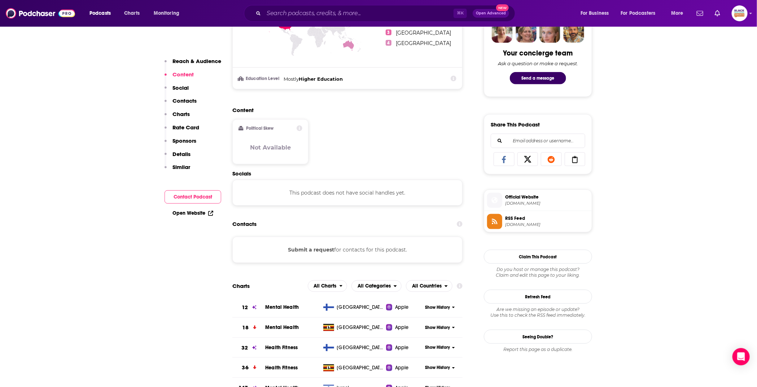
scroll to position [331, 0]
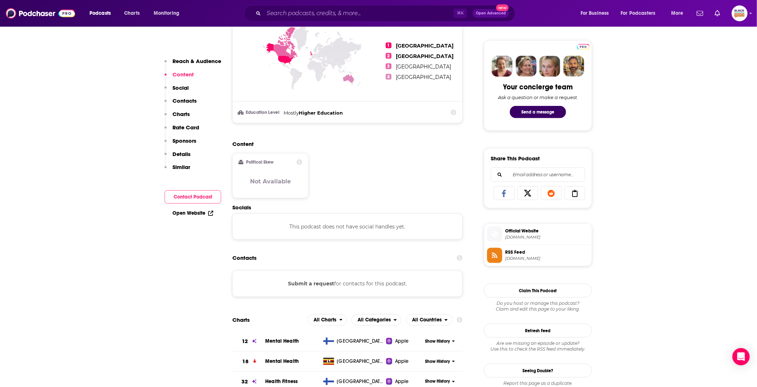
click at [552, 252] on span "RSS Feed" at bounding box center [547, 252] width 84 height 6
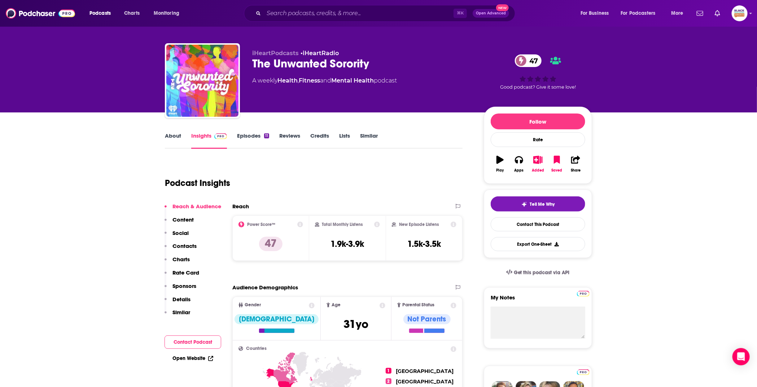
scroll to position [0, 0]
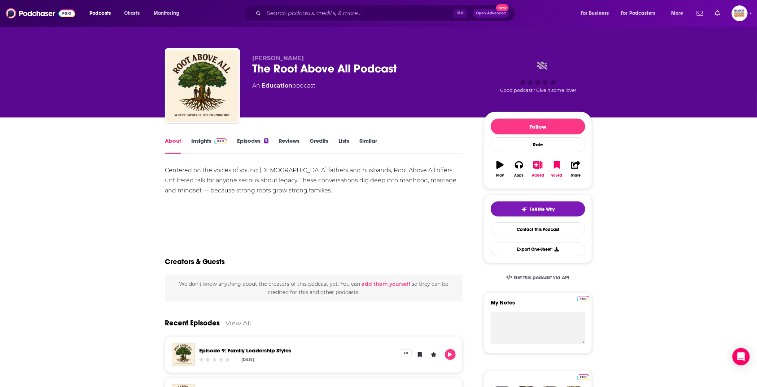
click at [205, 152] on link "Insights" at bounding box center [209, 145] width 36 height 17
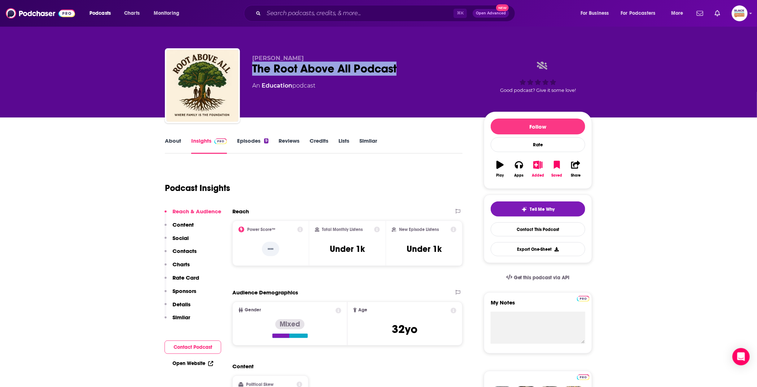
drag, startPoint x: 248, startPoint y: 70, endPoint x: 414, endPoint y: 69, distance: 165.2
click at [414, 69] on div "[PERSON_NAME] The Root Above All Podcast An Education podcast Good podcast? Giv…" at bounding box center [378, 87] width 427 height 78
copy h2 "The Root Above All Podcast"
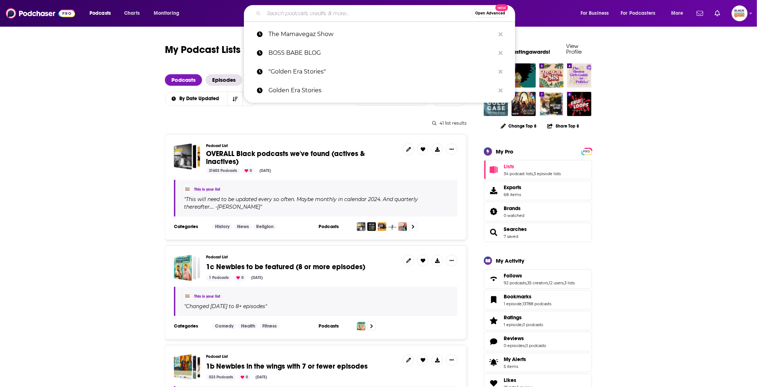
click at [323, 18] on input "Search podcasts, credits, & more..." at bounding box center [368, 14] width 208 height 12
paste input "Beyond the Mic with [PERSON_NAME],"
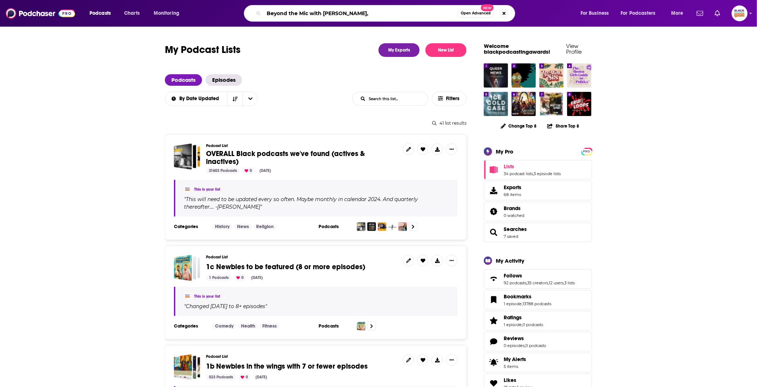
type input "Beyond the Mic with [PERSON_NAME]"
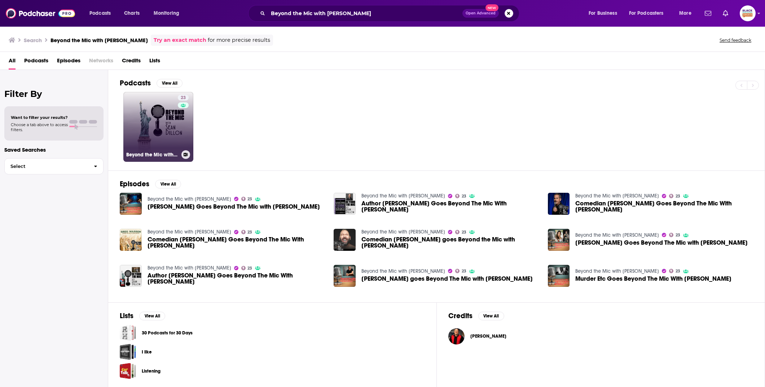
click at [157, 134] on link "23 Beyond the Mic with [PERSON_NAME]" at bounding box center [158, 127] width 70 height 70
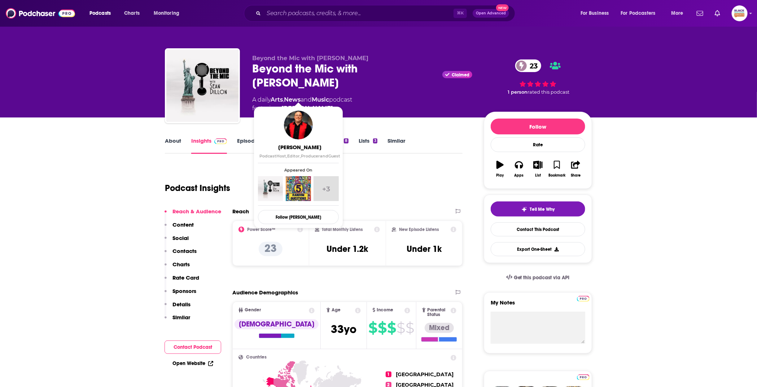
click at [304, 104] on link "[PERSON_NAME]" at bounding box center [307, 108] width 52 height 9
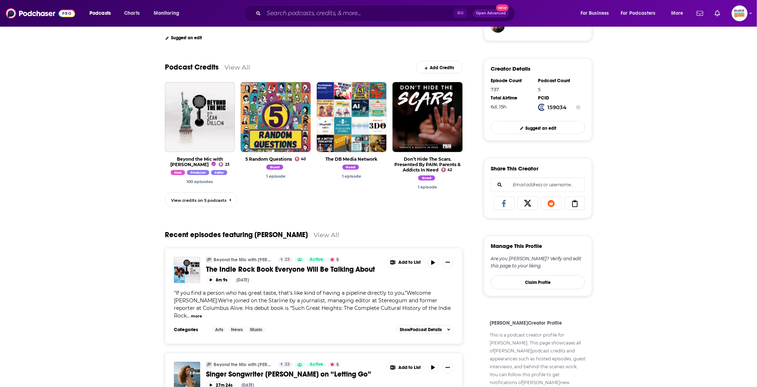
scroll to position [201, 0]
